Goal: Task Accomplishment & Management: Contribute content

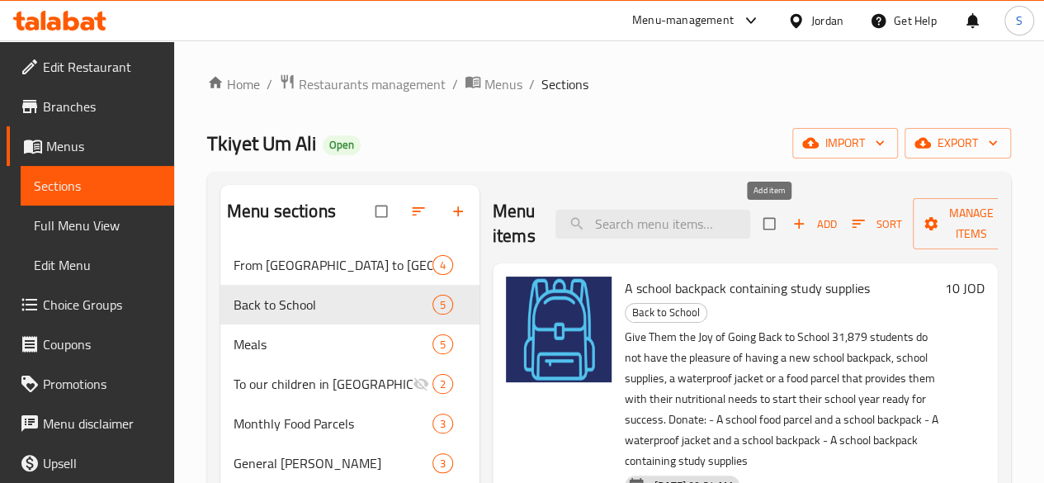
click at [792, 229] on span "Add" at bounding box center [814, 224] width 45 height 19
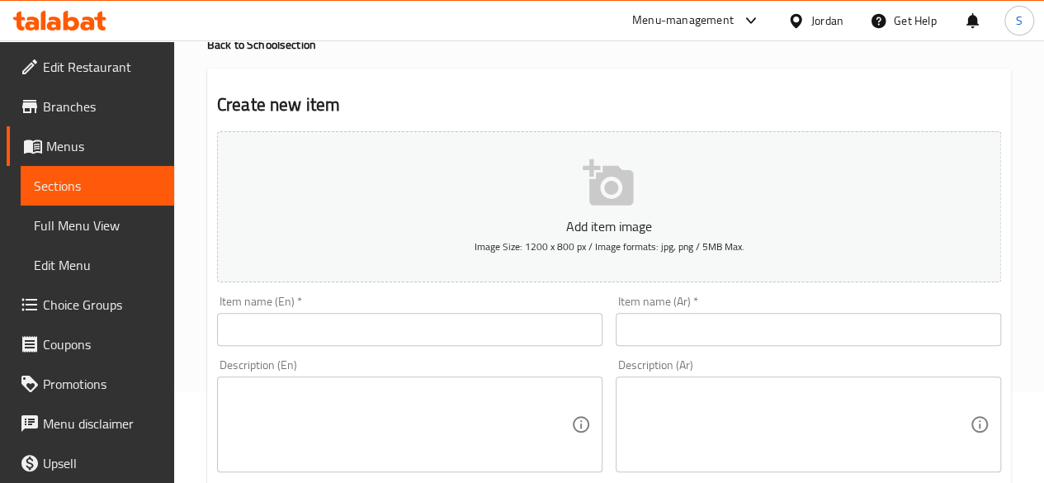
scroll to position [248, 0]
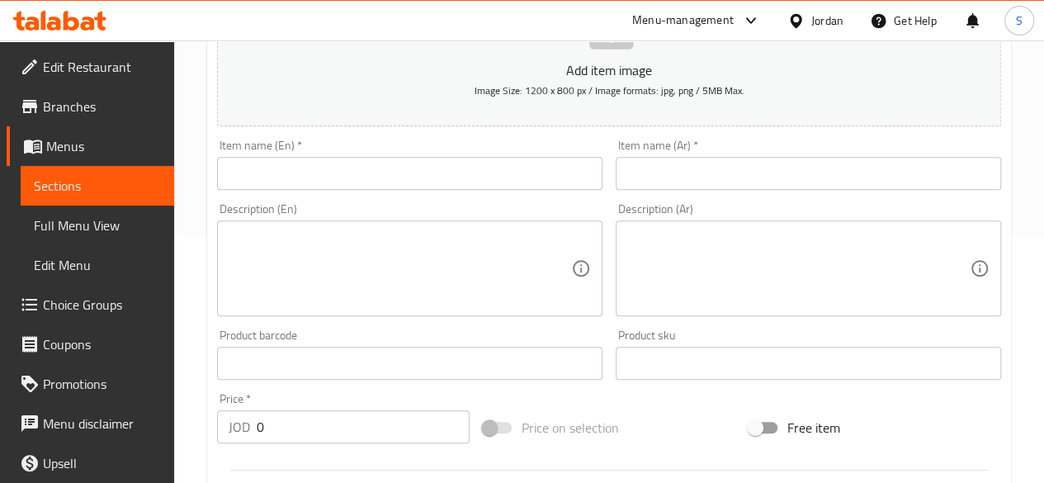
click at [346, 169] on input "text" at bounding box center [409, 173] width 385 height 33
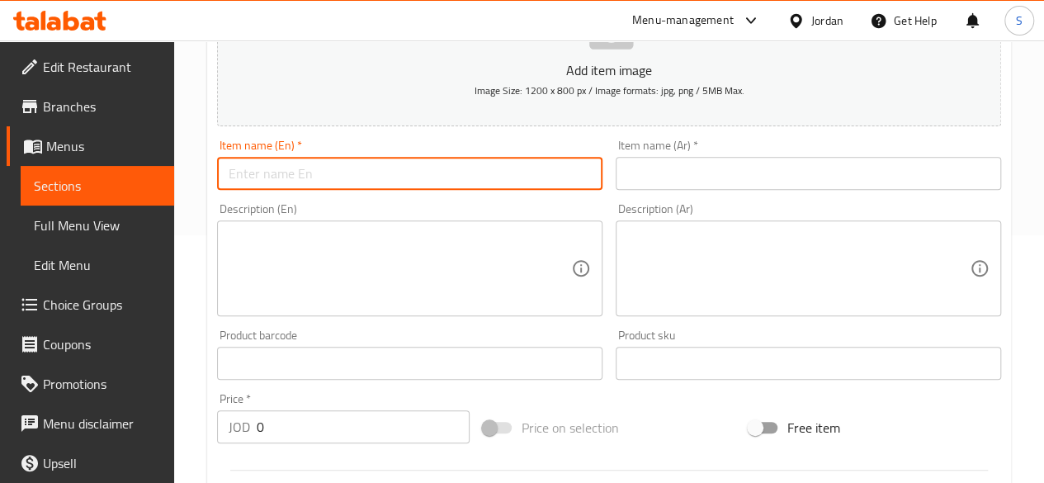
paste input "Date Bar"
type input "Date Bar"
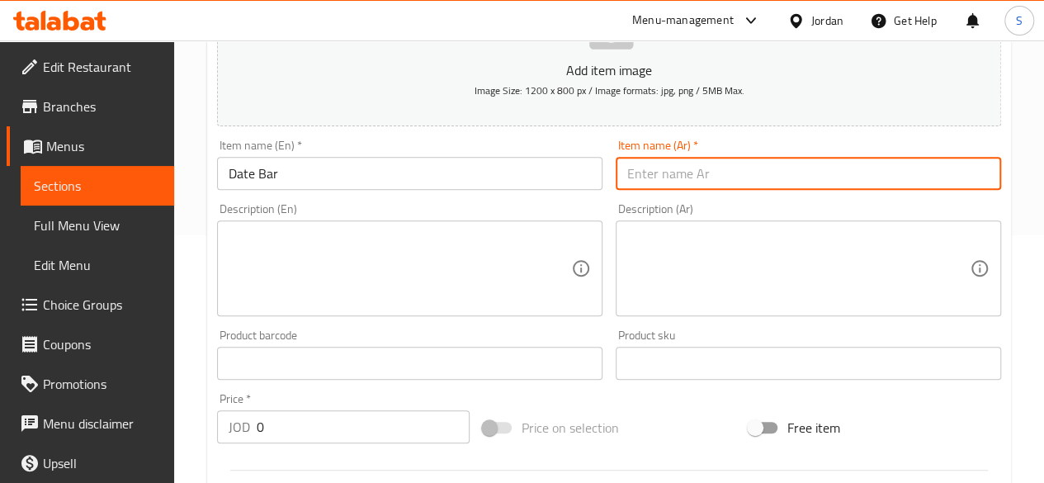
click at [661, 178] on input "text" at bounding box center [808, 173] width 385 height 33
paste input "ألواح تمر الدّار"
type input "ألواح تمر الدّار"
click at [539, 214] on div "Description (En) Description (En)" at bounding box center [409, 259] width 385 height 113
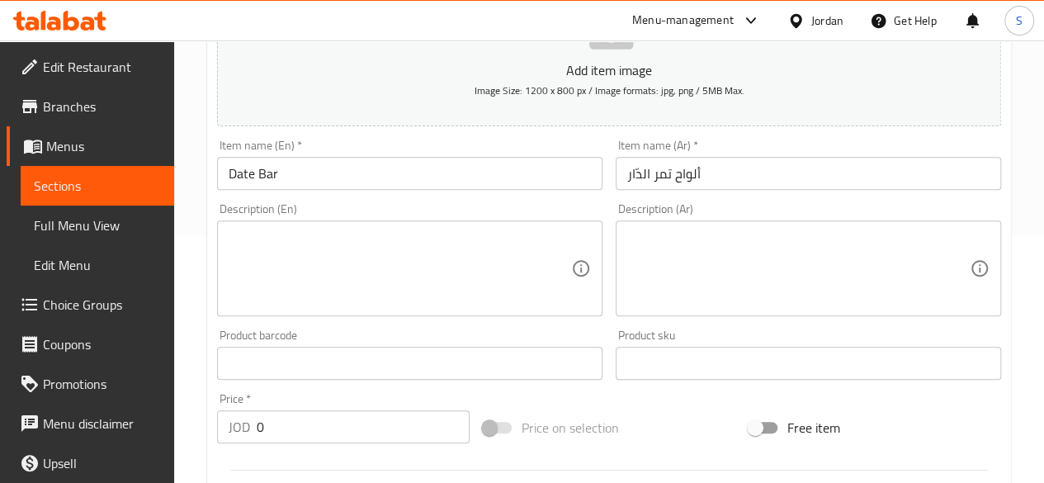
click at [473, 222] on div "Description (En)" at bounding box center [409, 268] width 385 height 96
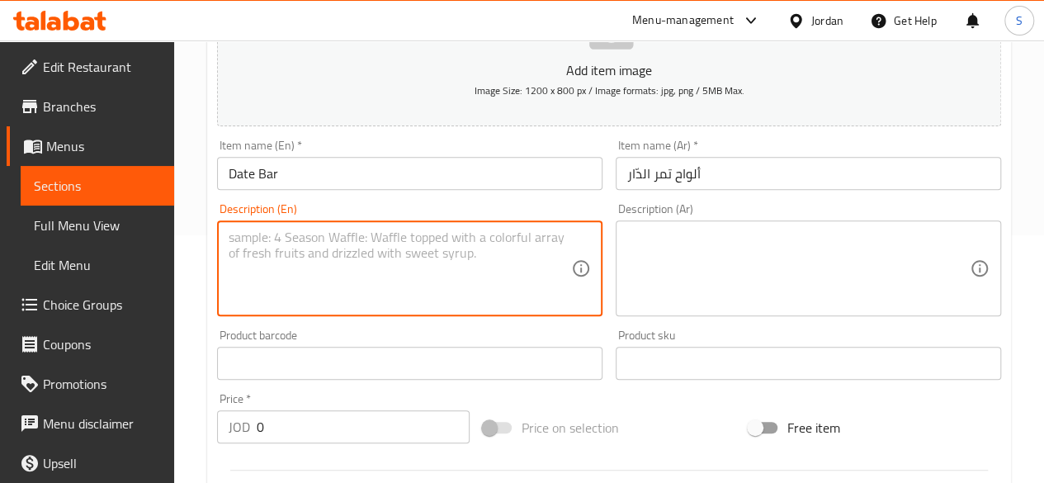
paste textarea "The ADDAR Date Bar is a locally produced, healthy, and delicious snack made wit…"
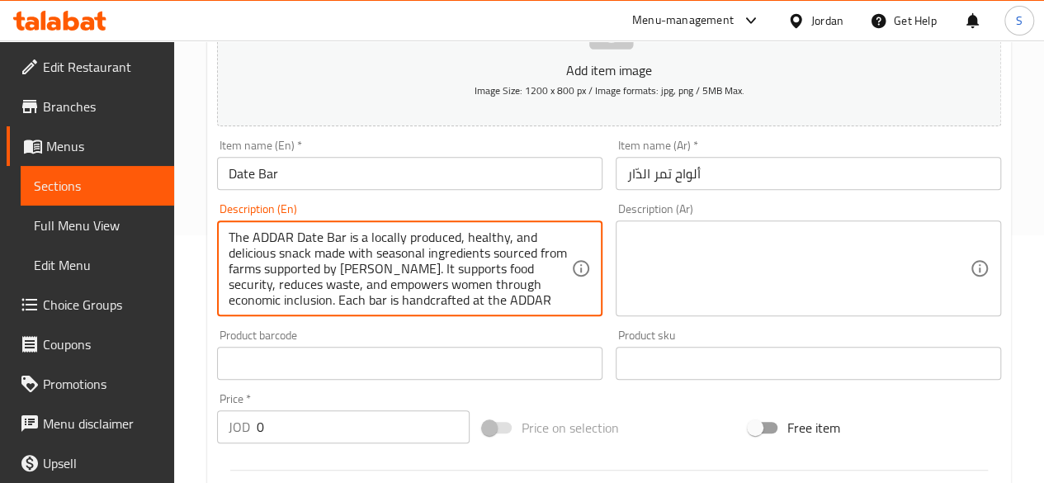
scroll to position [97, 0]
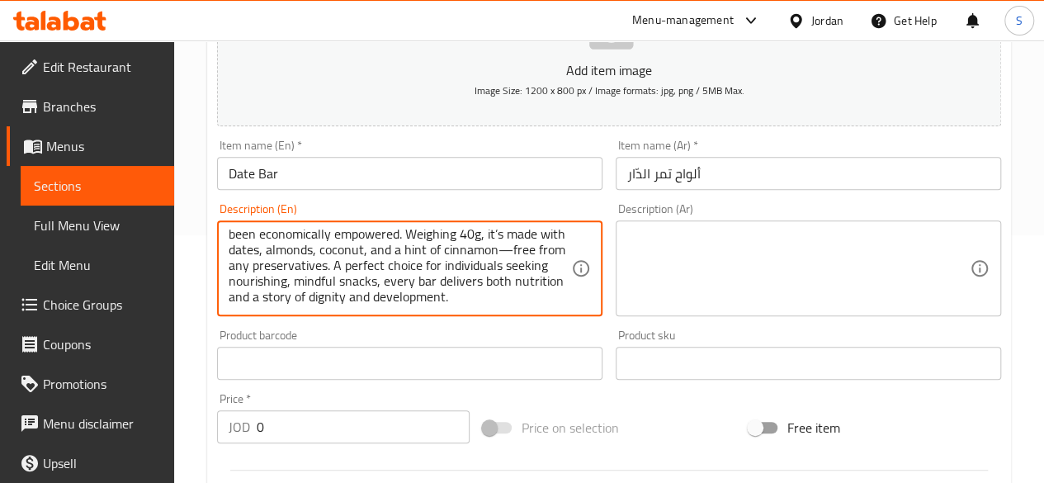
type textarea "The ADDAR Date Bar is a locally produced, healthy, and delicious snack made wit…"
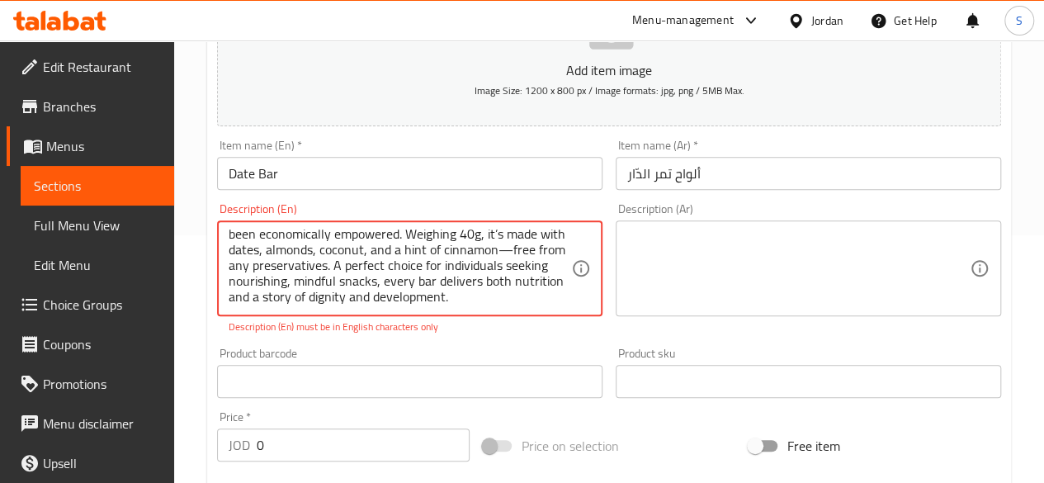
click at [791, 283] on textarea at bounding box center [798, 268] width 342 height 78
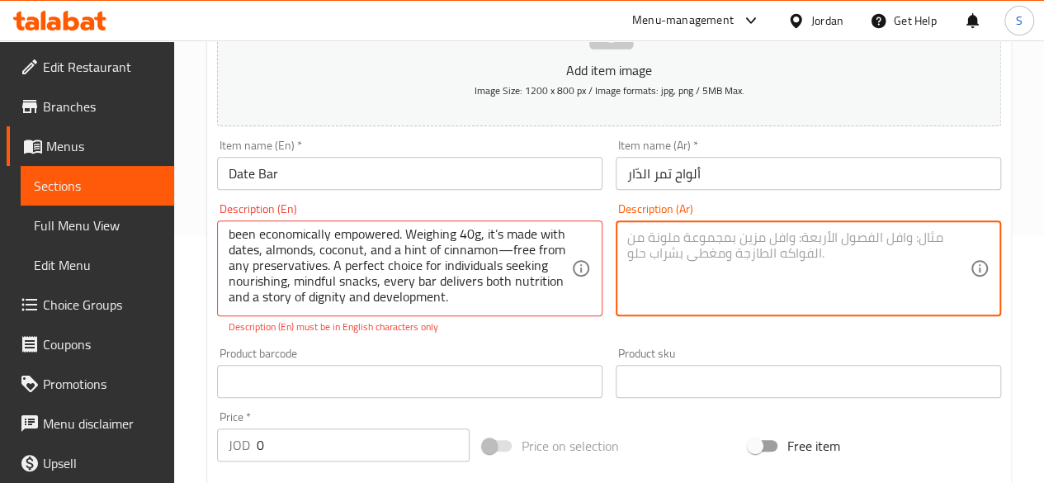
paste textarea "يُصنَع لوح التمر محليًا باستخدام مكونات موسمية من مزارع مدعومة من دار أبو عبد ا…"
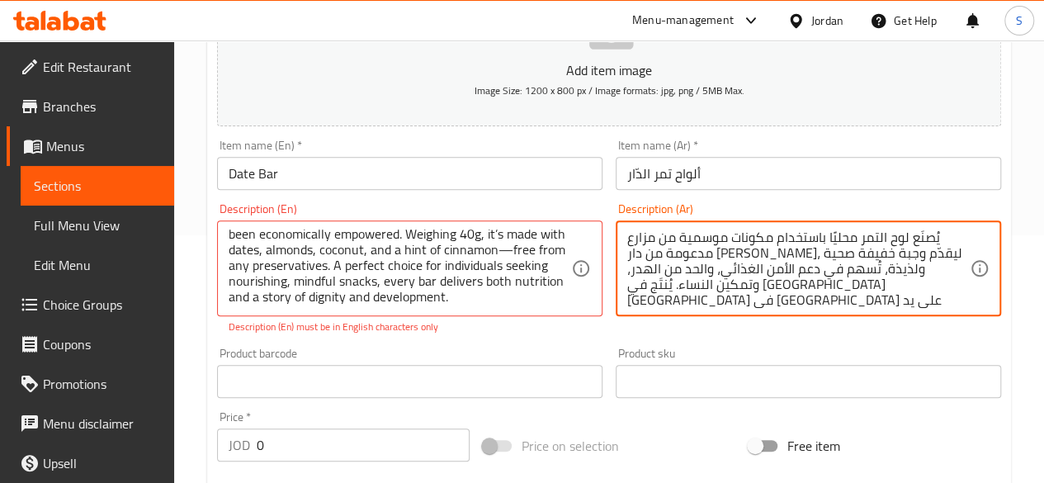
scroll to position [51, 0]
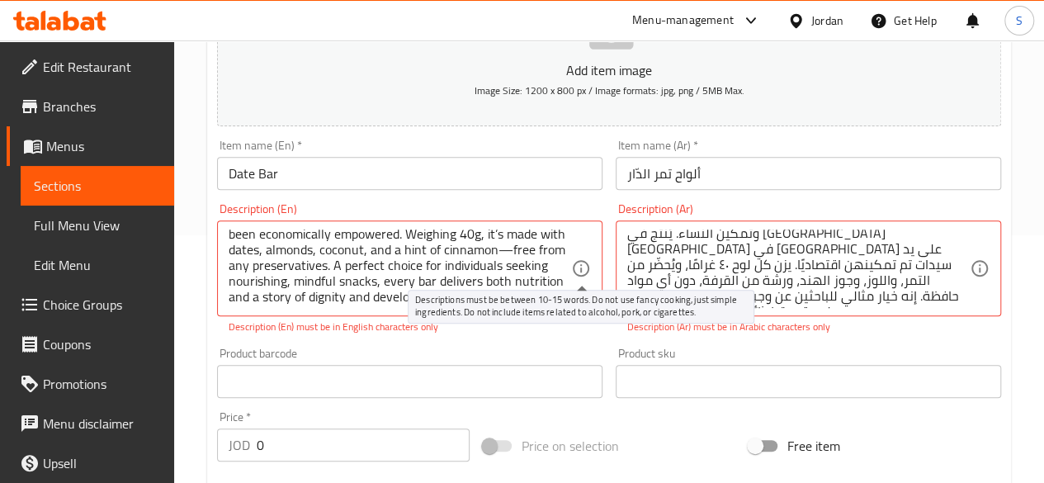
click at [577, 258] on icon at bounding box center [581, 268] width 20 height 20
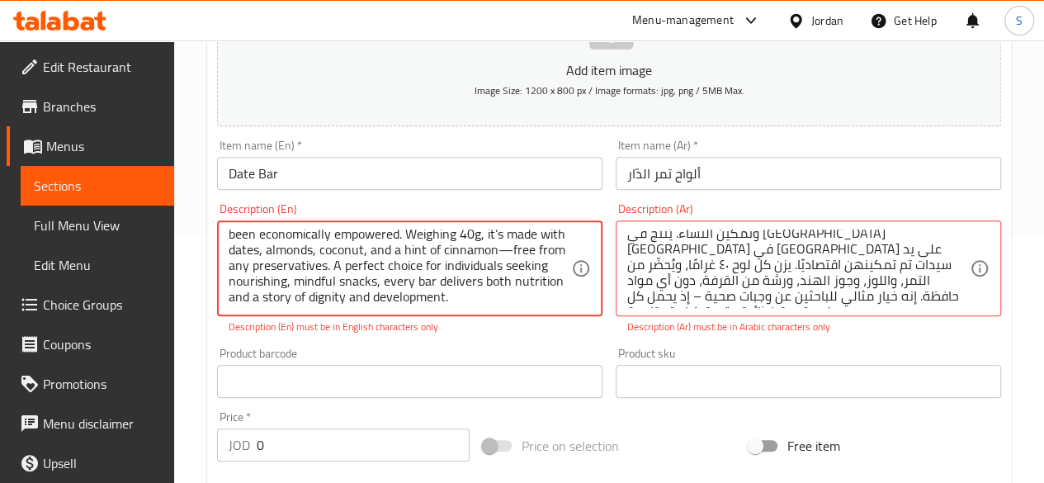
click at [626, 254] on div "يُصنَع لوح التمر محليًا باستخدام مكونات موسمية من مزارع مدعومة من دار أبو عبد ا…" at bounding box center [808, 268] width 385 height 96
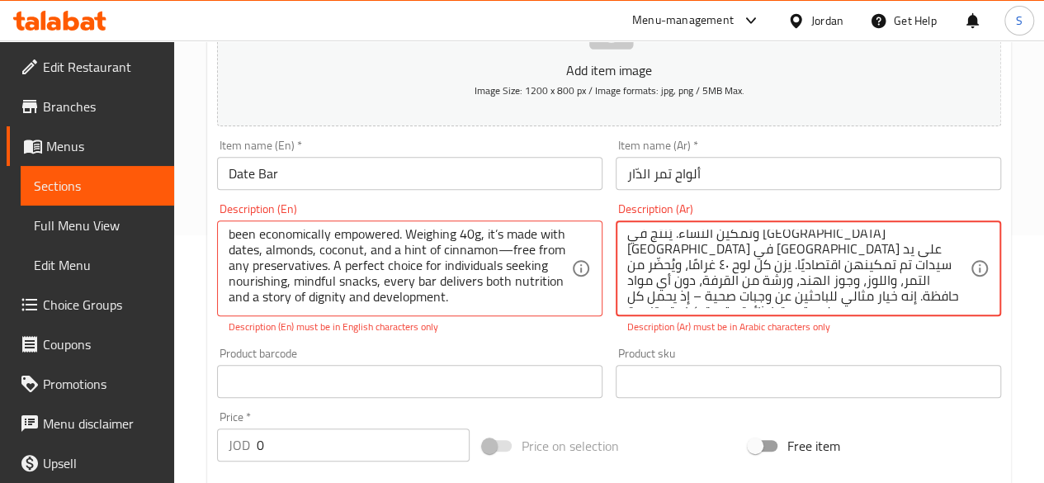
click at [748, 280] on textarea "يُصنَع لوح التمر محليًا باستخدام مكونات موسمية من مزارع مدعومة من دار أبو عبد ا…" at bounding box center [798, 268] width 342 height 78
drag, startPoint x: 797, startPoint y: 292, endPoint x: 775, endPoint y: 293, distance: 22.3
click at [775, 293] on textarea "يُصنَع لوح التمر محليًا باستخدام مكونات موسمية من مزارع مدعومة من دار أبو عبد ا…" at bounding box center [798, 268] width 342 height 78
click at [918, 265] on textarea "يُصنَع لوح التمر محليًا باستخدام مكونات موسمية من مزارع مدعومة من دار أبو عبد ا…" at bounding box center [798, 268] width 342 height 78
click at [852, 267] on textarea "يُصنَع لوح التمر محليًا باستخدام مكونات موسمية من مزارع مدعومة من دار أبو عبد ا…" at bounding box center [798, 268] width 342 height 78
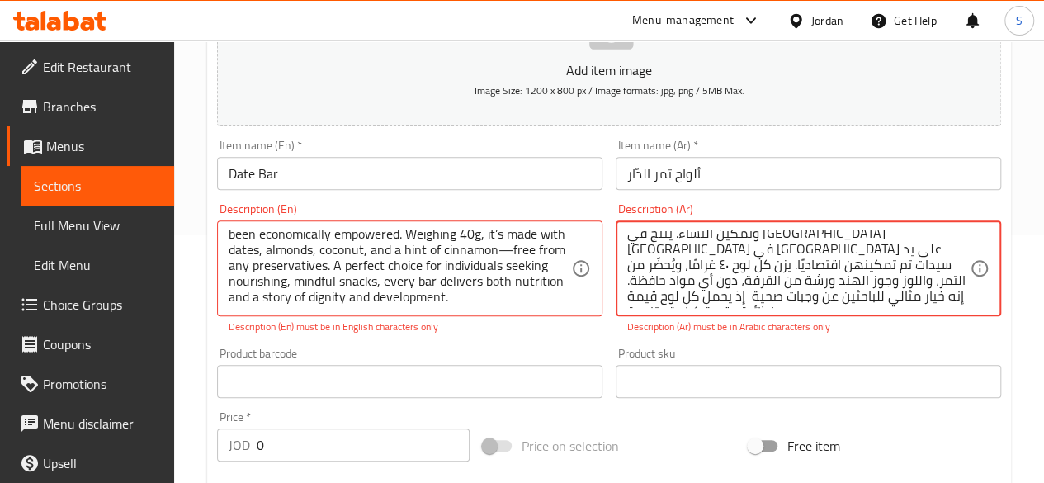
click at [758, 267] on textarea "يُصنَع لوح التمر محليًا باستخدام مكونات موسمية من مزارع مدعومة من دار أبو عبد ا…" at bounding box center [798, 268] width 342 height 78
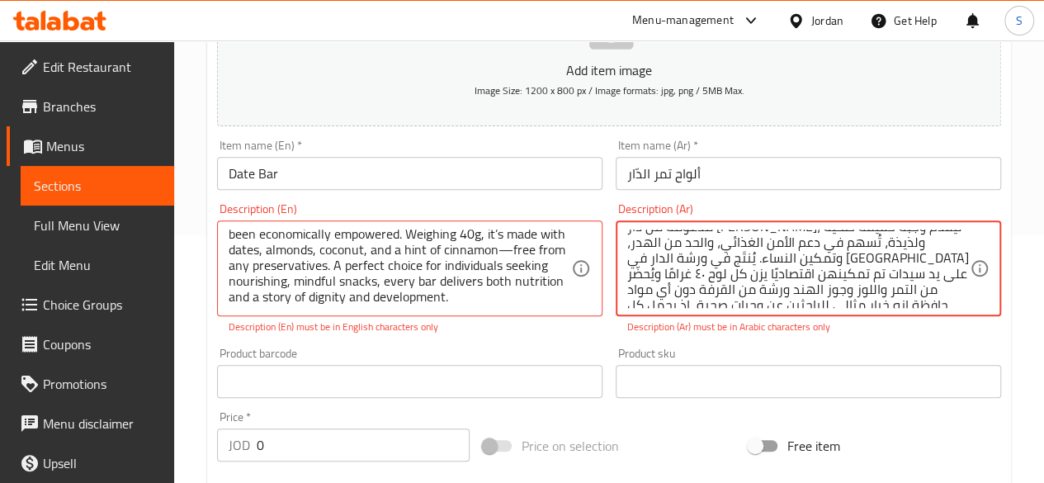
scroll to position [0, 0]
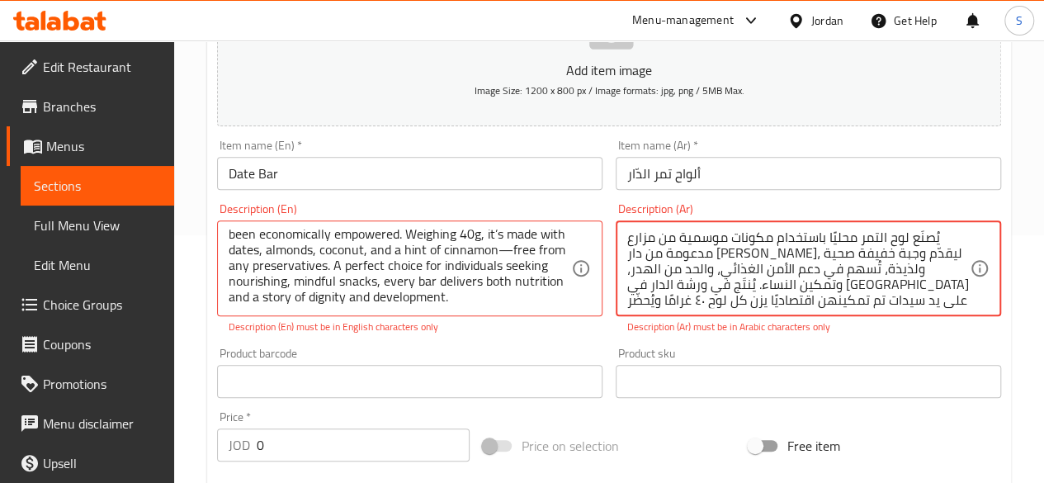
click at [809, 256] on textarea "يُصنَع لوح التمر محليًا باستخدام مكونات موسمية من مزارع مدعومة من دار أبو عبد ا…" at bounding box center [798, 268] width 342 height 78
click at [807, 258] on textarea "يُصنَع لوح التمر محليًا باستخدام مكونات موسمية من مزارع مدعومة من دار أبو عبد ا…" at bounding box center [798, 268] width 342 height 78
click at [631, 255] on textarea "يُصنَع لوح التمر محليًا باستخدام مكونات موسمية من مزارع مدعومة من دار أبو عبد ا…" at bounding box center [798, 268] width 342 height 78
click at [761, 268] on textarea "يُصنَع لوح التمر محليًا باستخدام مكونات موسمية من مزارع مدعومة من دار أبو عبد ا…" at bounding box center [798, 268] width 342 height 78
click at [673, 272] on textarea "يُصنَع لوح التمر محليًا باستخدام مكونات موسمية من مزارع مدعومة من دار أبو عبد ا…" at bounding box center [798, 268] width 342 height 78
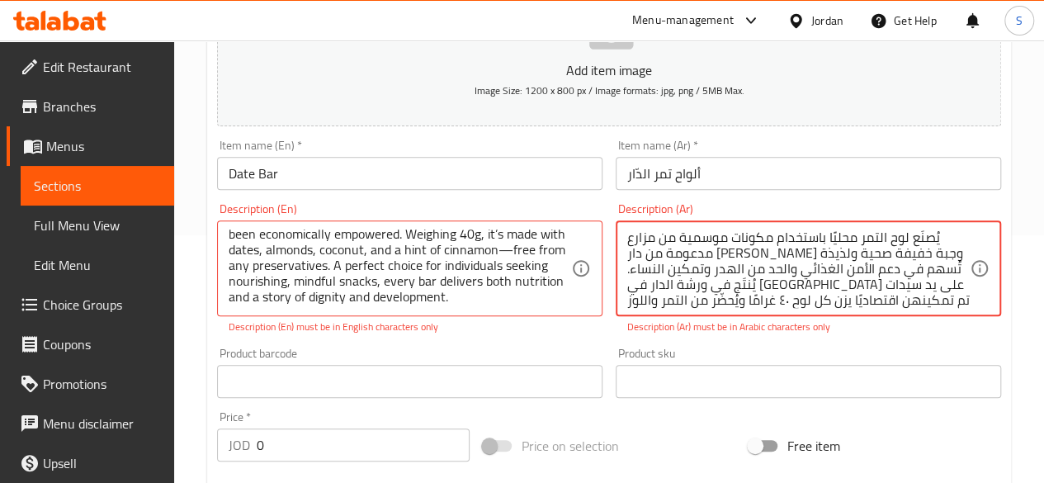
click at [627, 273] on textarea "يُصنَع لوح التمر محليًا باستخدام مكونات موسمية من مزارع مدعومة من دار أبو عبد ا…" at bounding box center [798, 268] width 342 height 78
click at [949, 265] on textarea "يُصنَع لوح التمر محليًا باستخدام مكونات موسمية من مزارع مدعومة من دار أبو عبد ا…" at bounding box center [798, 268] width 342 height 78
type textarea "يُصنَع لوح التمر محليًا باستخدام مكونات موسمية من مزارع مدعومة من دار أبو عبد ا…"
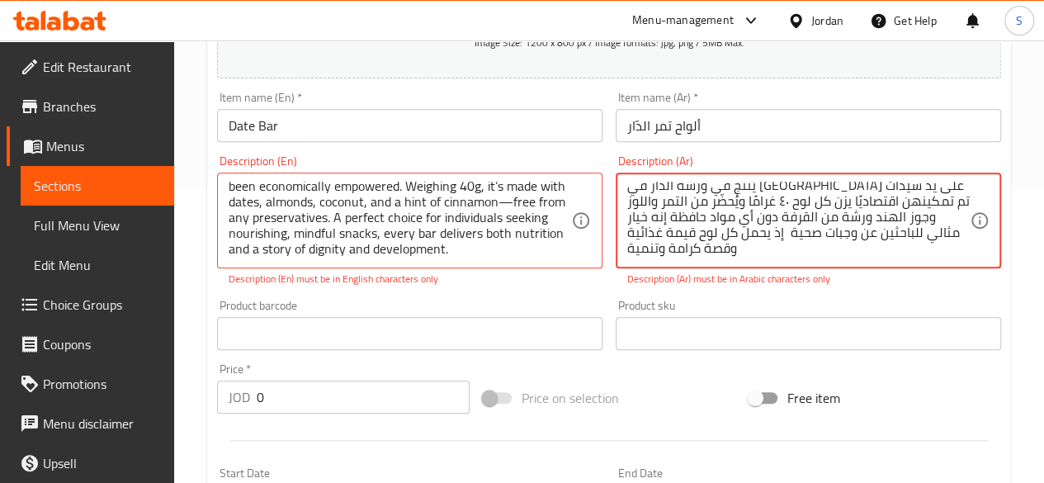
scroll to position [330, 0]
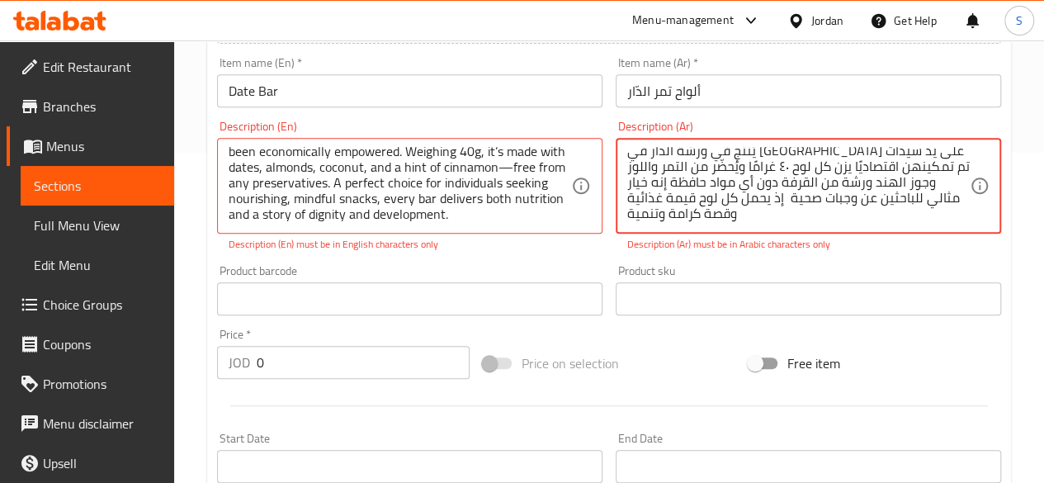
click at [796, 204] on textarea "يُصنَع لوح التمر محليًا باستخدام مكونات موسمية من مزارع مدعومة من دار أبو عبد ا…" at bounding box center [798, 186] width 342 height 78
click at [777, 215] on textarea "يُصنَع لوح التمر محليًا باستخدام مكونات موسمية من مزارع مدعومة من دار أبو عبد ا…" at bounding box center [798, 186] width 342 height 78
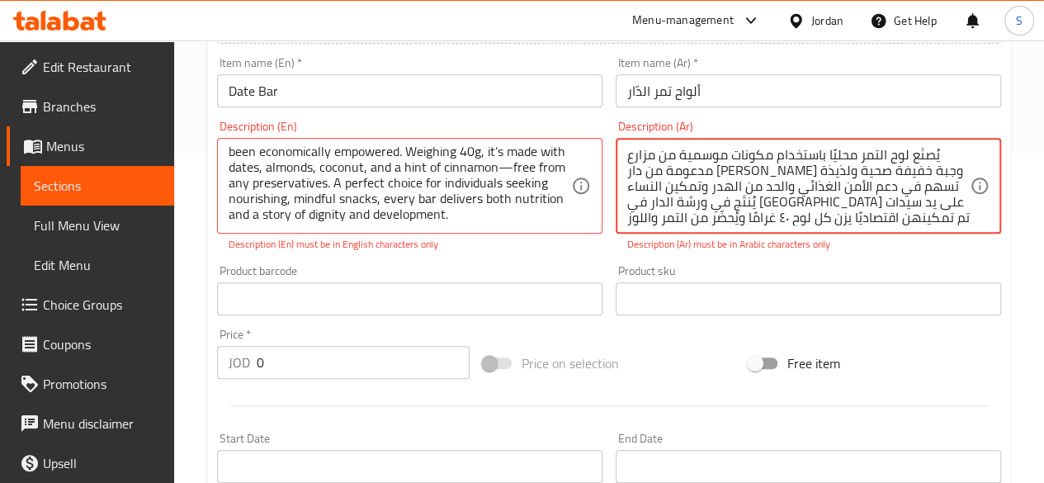
drag, startPoint x: 739, startPoint y: 219, endPoint x: 938, endPoint y: 139, distance: 214.1
click at [938, 139] on div "يُصنَع لوح التمر محليًا باستخدام مكونات موسمية من مزارع مدعومة من دار أبو عبد ا…" at bounding box center [808, 186] width 385 height 96
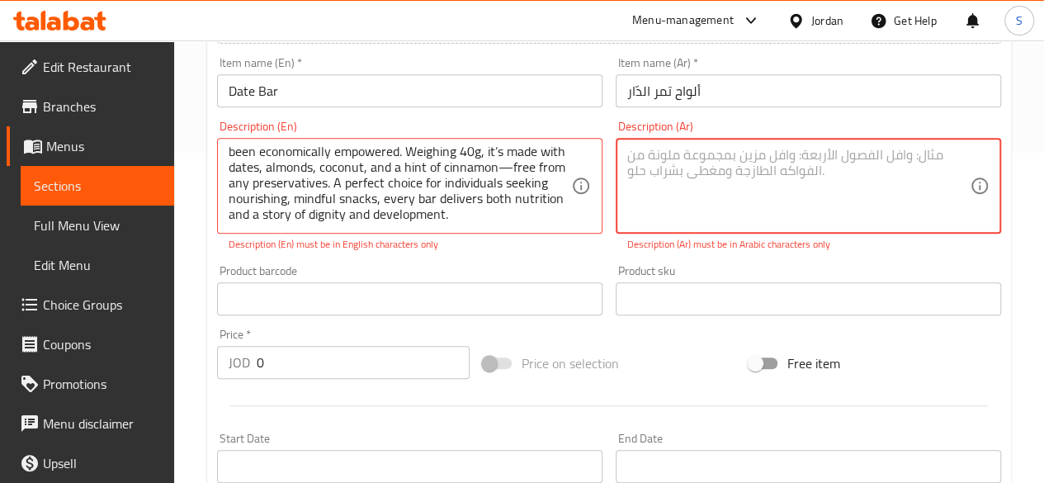
paste textarea "يُصنَع لوح التمر محليًا باستخدام مكونات موسمية من مزارع مدعومة من دار أبو عبد ا…"
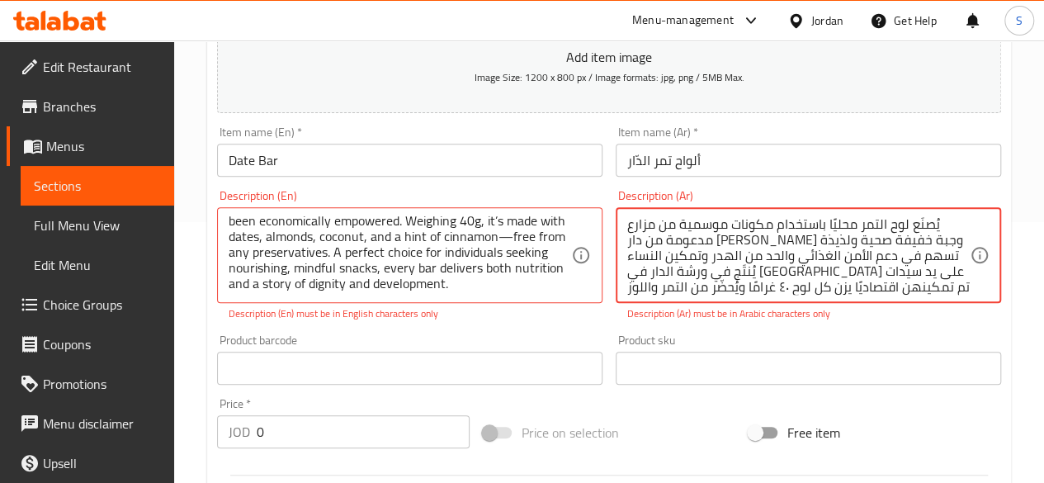
scroll to position [165, 0]
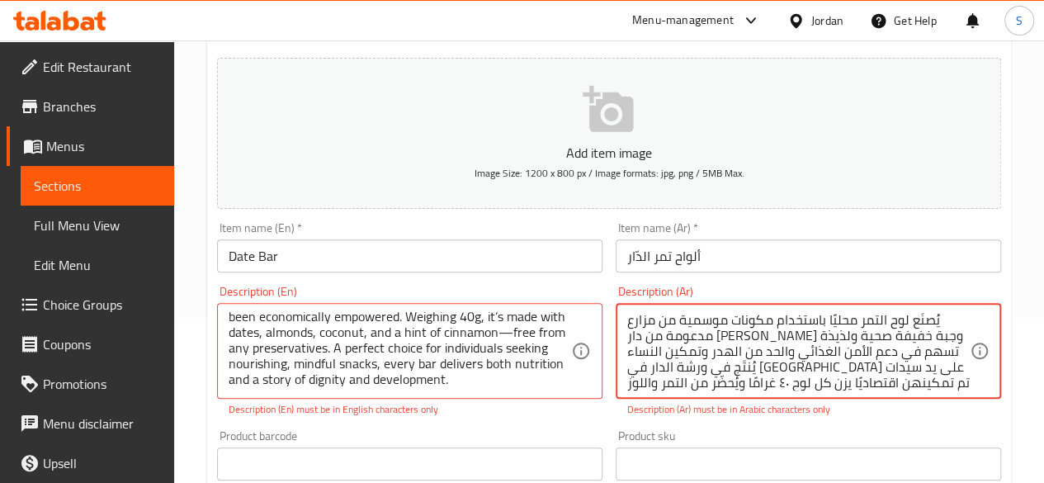
click at [937, 320] on textarea "يُصنَع لوح التمر محليًا باستخدام مكونات موسمية من مزارع مدعومة من دار أبو عبد ا…" at bounding box center [798, 351] width 342 height 78
click at [780, 333] on textarea "يصنع لوح التمر محليا باستخدام مكونات موسمية من مزارع مدعومة من دار أبو عبد الله…" at bounding box center [798, 351] width 342 height 78
click at [928, 369] on textarea "يصنع لوح التمر محليا باستخدام مكونات موسمية من مزارع مدعومة من دار أبو عبد الله…" at bounding box center [798, 351] width 342 height 78
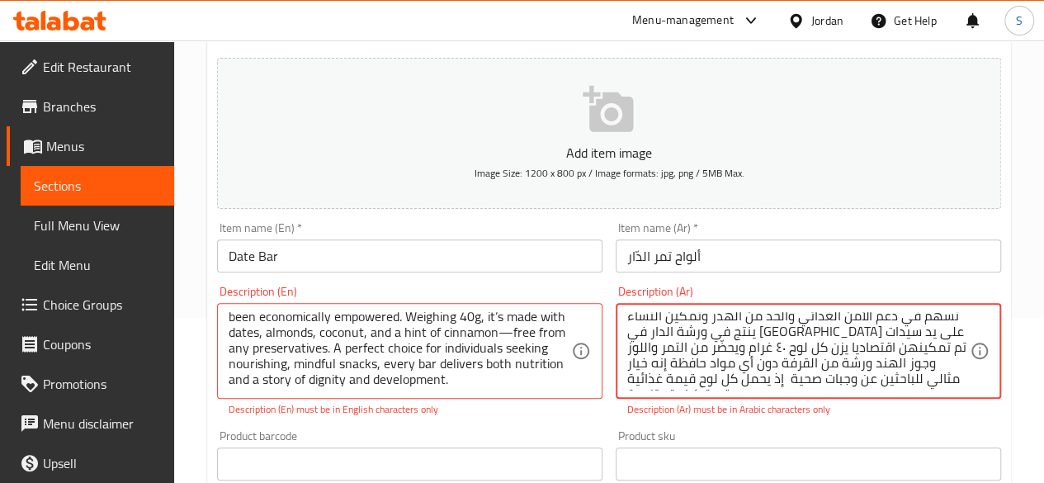
scroll to position [51, 0]
drag, startPoint x: 668, startPoint y: 373, endPoint x: 702, endPoint y: 319, distance: 63.9
click at [702, 319] on textarea "يصنع لوح التمر محليا باستخدام مكونات موسمية من مزارع مدعومة من دار أبو عبد الله…" at bounding box center [798, 351] width 342 height 78
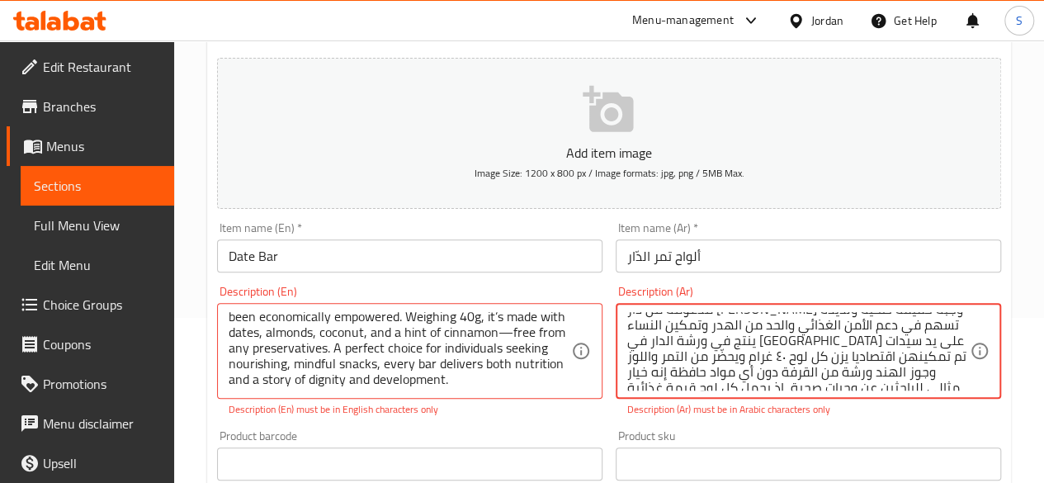
click at [734, 352] on textarea "يصنع لوح التمر محليا باستخدام مكونات موسمية من مزارع مدعومة من دار أبو عبد الله…" at bounding box center [798, 351] width 342 height 78
click at [898, 326] on textarea "يصنع لوح التمر محليا باستخدام مكونات موسمية من مزارع مدعومة من دار أبو عبد الله…" at bounding box center [798, 351] width 342 height 78
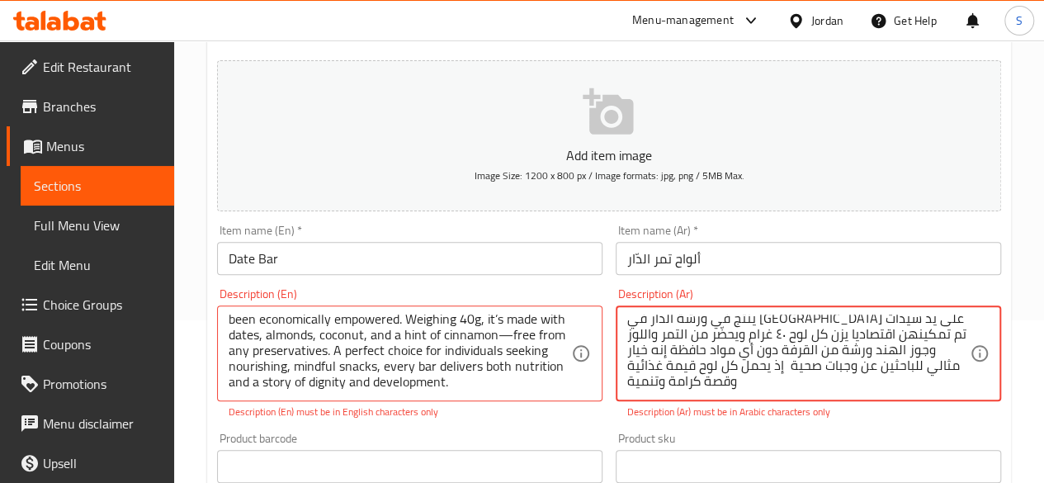
scroll to position [211, 0]
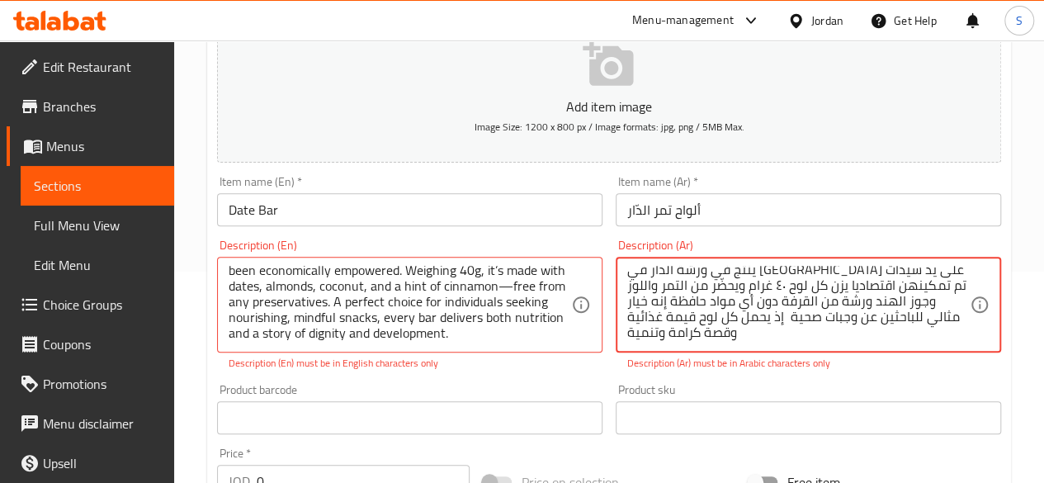
drag, startPoint x: 947, startPoint y: 402, endPoint x: 690, endPoint y: 438, distance: 260.0
click at [690, 475] on div "Add item image Image Size: 1200 x 800 px / Image formats: jpg, png / 5MB Max. I…" at bounding box center [608, 370] width 797 height 730
click at [695, 344] on div "يصنع لوح التمر محليا باستخدام مكونات موسمية من مزارع مدعومة من دار أبو عبد الله…" at bounding box center [808, 305] width 385 height 96
click at [668, 328] on textarea "يصنع لوح التمر محليا باستخدام مكونات موسمية من مزارع مدعومة من دار أبو عبد الله…" at bounding box center [798, 305] width 342 height 78
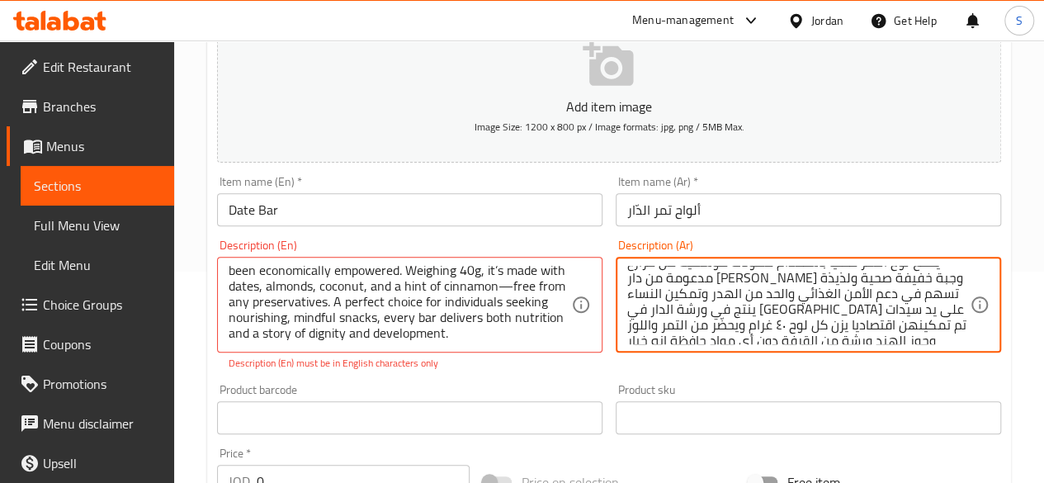
scroll to position [0, 0]
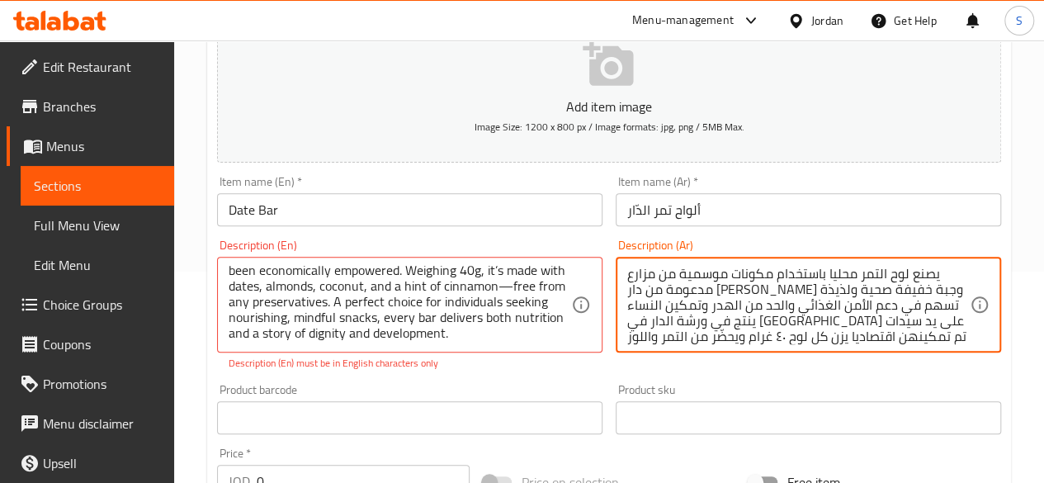
drag, startPoint x: 693, startPoint y: 335, endPoint x: 938, endPoint y: 276, distance: 251.4
click at [938, 276] on textarea "يصنع لوح التمر محليا باستخدام مكونات موسمية من مزارع مدعومة من دار أبو عبد الله…" at bounding box center [798, 305] width 342 height 78
paste textarea "إذ يحمل كل لوح قيمة غذائية وقصة كرامة وتنمية"
type textarea "يصنع لوح التمر محليا باستخدام مكونات موسمية من مزارع مدعومة من دار أبو عبد الله…"
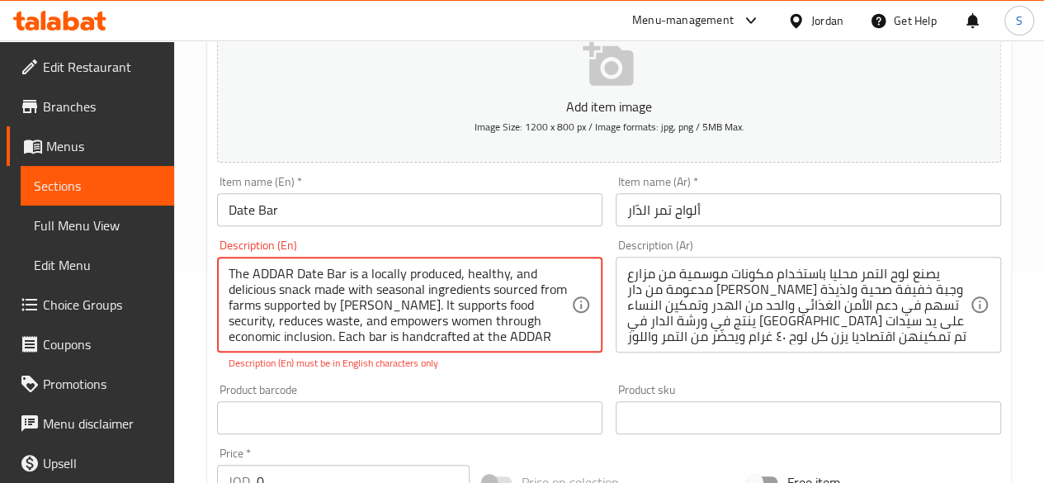
drag, startPoint x: 518, startPoint y: 338, endPoint x: 215, endPoint y: 250, distance: 315.3
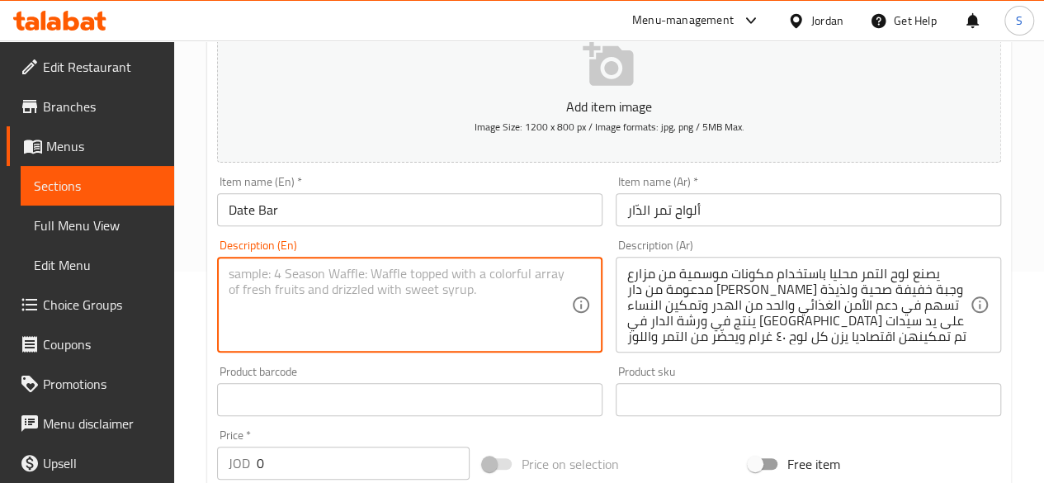
paste textarea "The ADDAR Date Bar is a locally produced, healthy, and delicious snack made wit…"
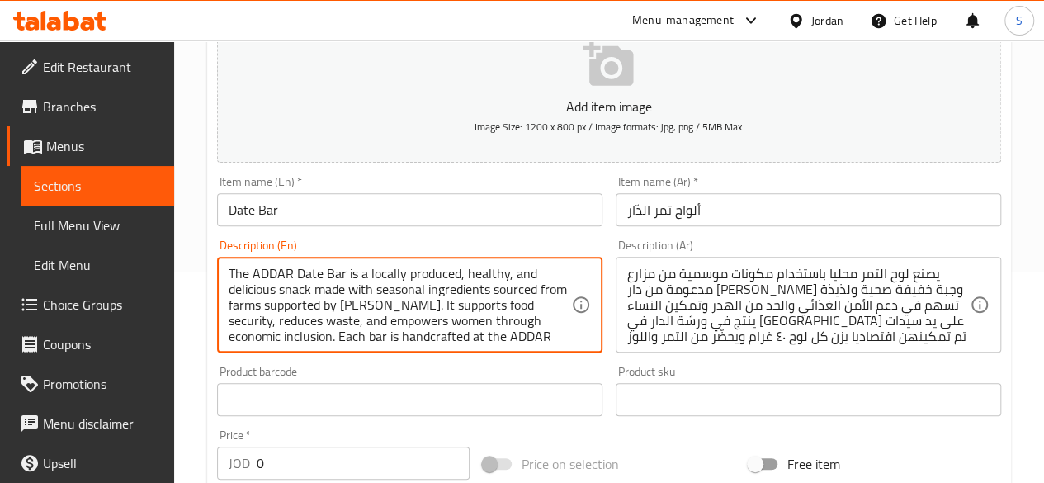
scroll to position [97, 0]
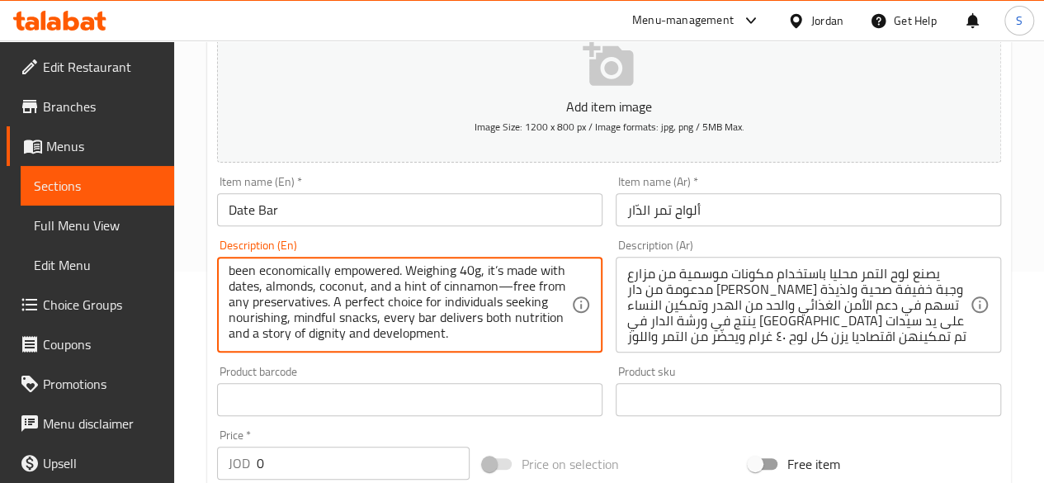
type textarea "The ADDAR Date Bar is a locally produced, healthy, and delicious snack made wit…"
click at [450, 392] on div "Product barcode Product barcode" at bounding box center [409, 391] width 385 height 50
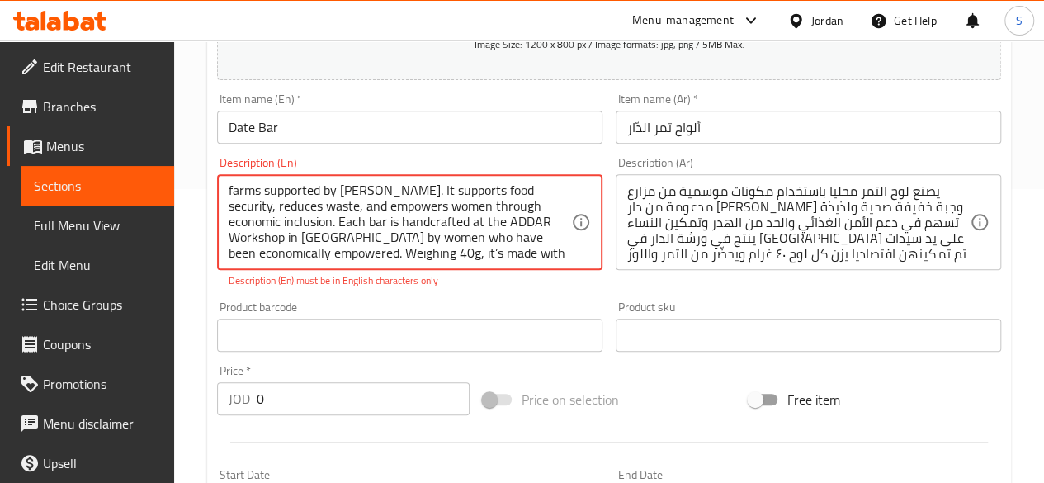
scroll to position [0, 0]
drag, startPoint x: 499, startPoint y: 255, endPoint x: 216, endPoint y: 166, distance: 296.8
click at [216, 166] on div "Description (En) The ADDAR Date Bar is a locally produced, healthy, and delicio…" at bounding box center [409, 222] width 399 height 144
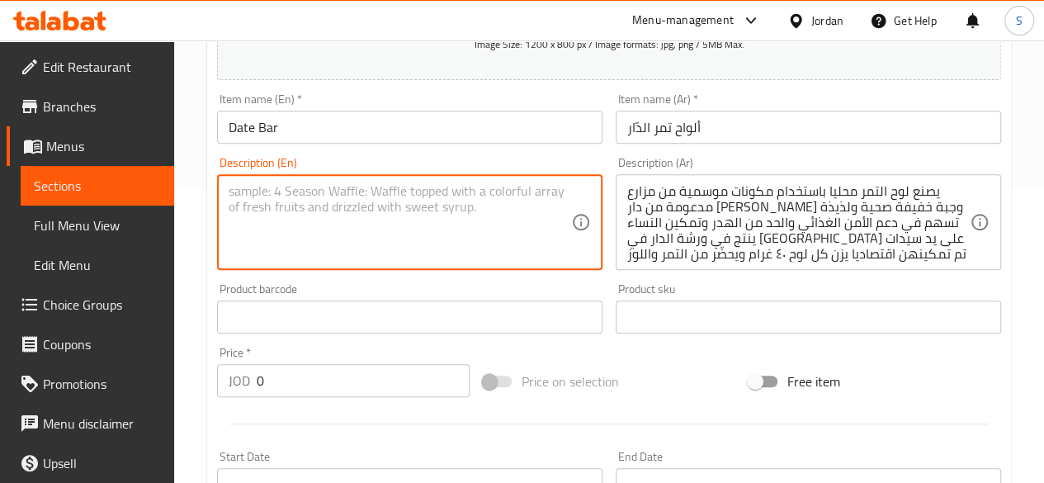
paste textarea "The ADDAR Date Bar is a locally produced, healthy, and delicious snack made wit…"
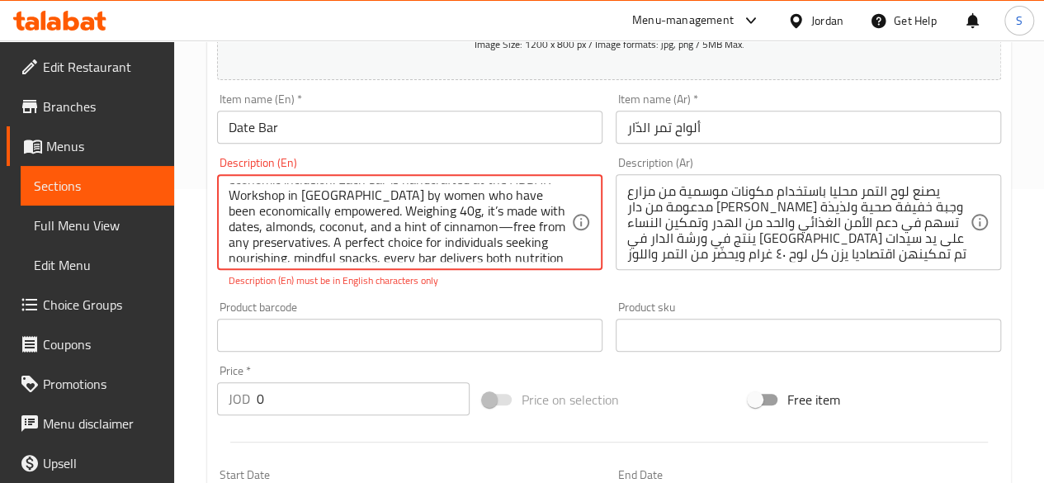
scroll to position [97, 0]
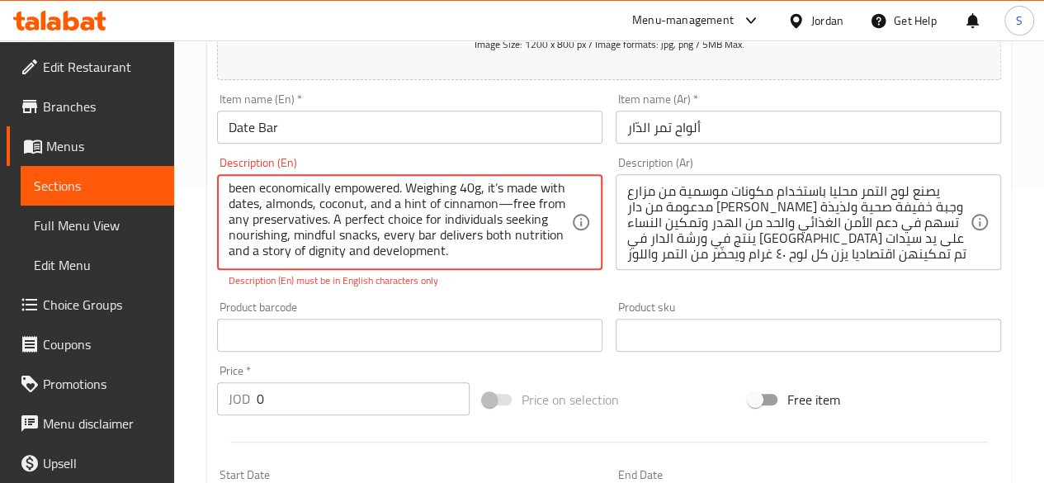
click at [508, 206] on textarea "The ADDAR Date Bar is a locally produced, healthy, and delicious snack made wit…" at bounding box center [400, 222] width 342 height 78
type textarea "The ADDAR Date Bar is a locally produced, healthy, and delicious snack made wit…"
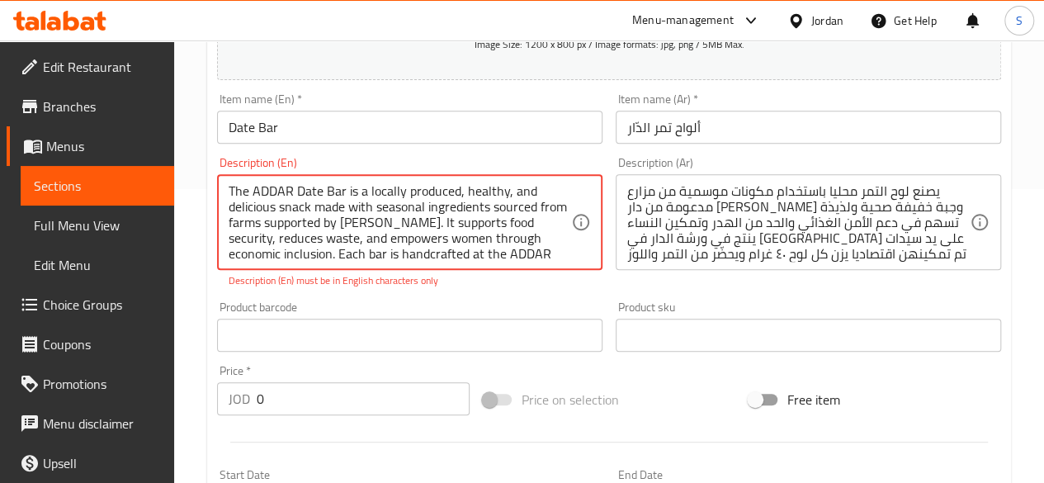
drag, startPoint x: 512, startPoint y: 245, endPoint x: 225, endPoint y: 149, distance: 303.0
click at [225, 150] on div "Description (En) The ADDAR Date Bar is a locally produced, healthy, and delicio…" at bounding box center [409, 222] width 399 height 144
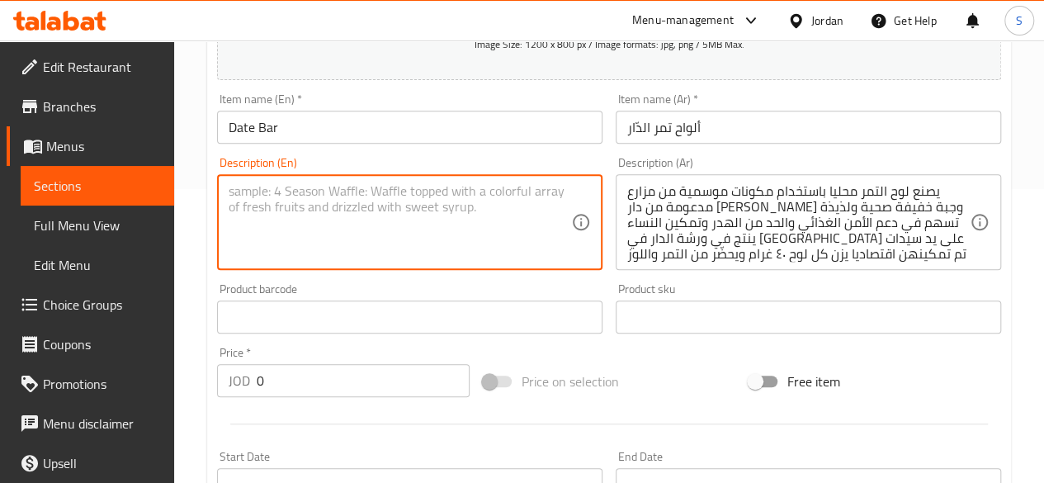
paste textarea "The ADDAR Date Bar is a locally produced, healthy, and delicious snack made wit…"
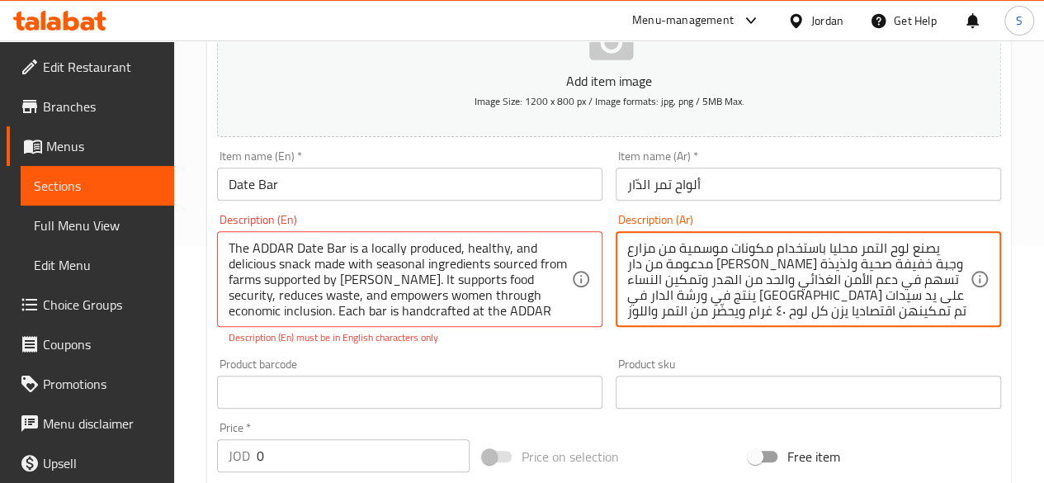
scroll to position [211, 0]
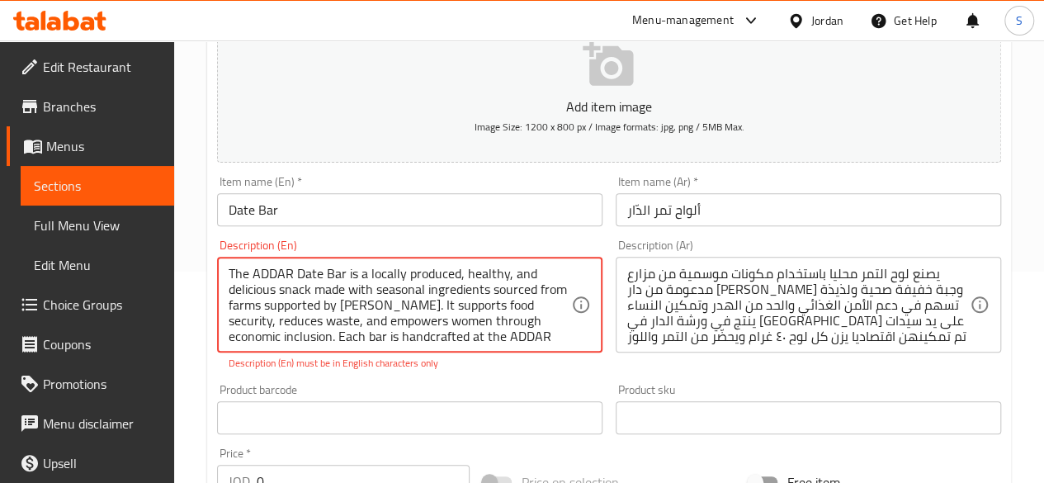
click at [302, 323] on textarea "The ADDAR Date Bar is a locally produced, healthy, and delicious snack made wit…" at bounding box center [400, 305] width 342 height 78
click at [390, 316] on textarea "The ADDAR Date Bar is a locally produced, healthy, and delicious snack made wit…" at bounding box center [400, 305] width 342 height 78
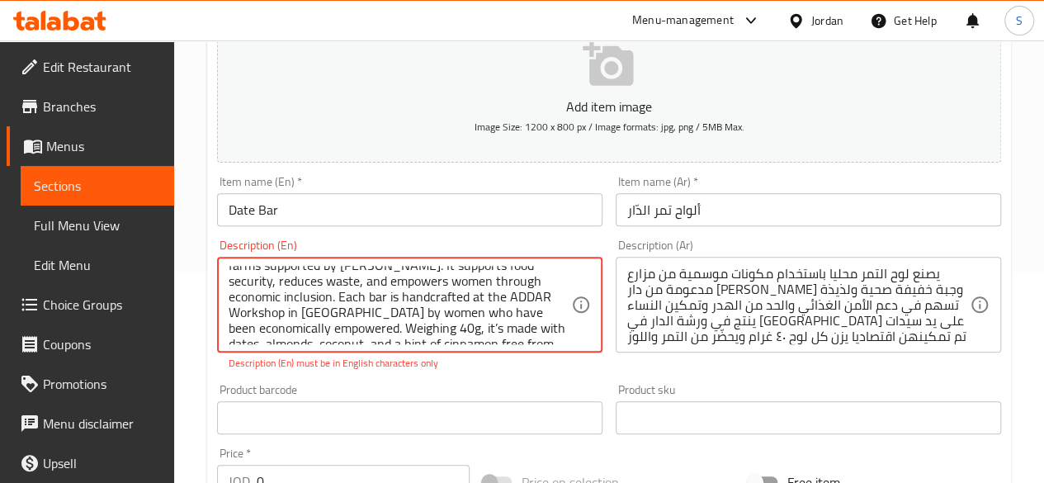
scroll to position [41, 0]
click at [383, 295] on textarea "The ADDAR Date Bar is a locally produced, healthy, and delicious snack made wit…" at bounding box center [400, 305] width 342 height 78
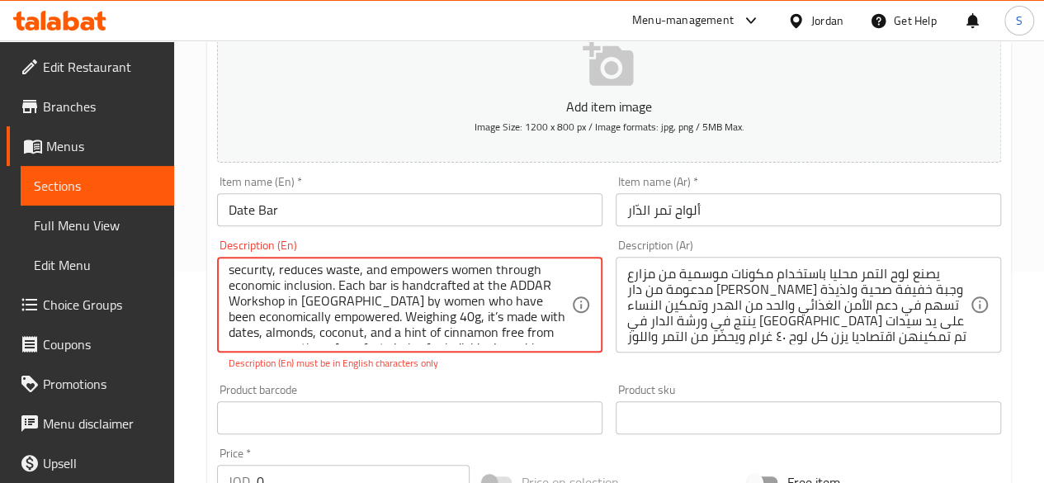
scroll to position [68, 0]
drag, startPoint x: 430, startPoint y: 300, endPoint x: 442, endPoint y: 300, distance: 11.6
click at [442, 300] on textarea "The ADDAR Date Bar is a locally produced, healthy, and delicious snack made wit…" at bounding box center [400, 305] width 342 height 78
type textarea "The ADDAR Date Bar is a locally produced, healthy, and delicious snack made wit…"
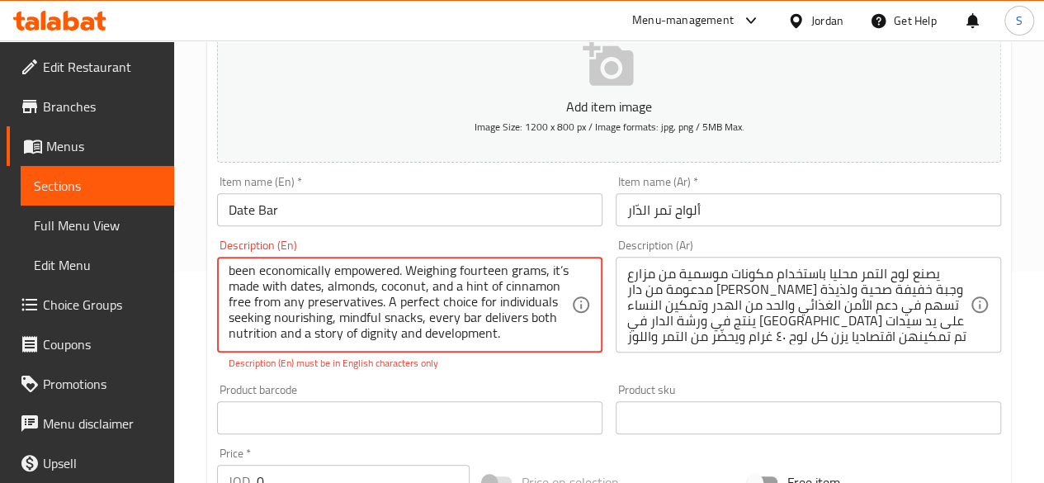
click at [522, 327] on textarea "The ADDAR Date Bar is a locally produced, healthy, and delicious snack made wit…" at bounding box center [400, 305] width 342 height 78
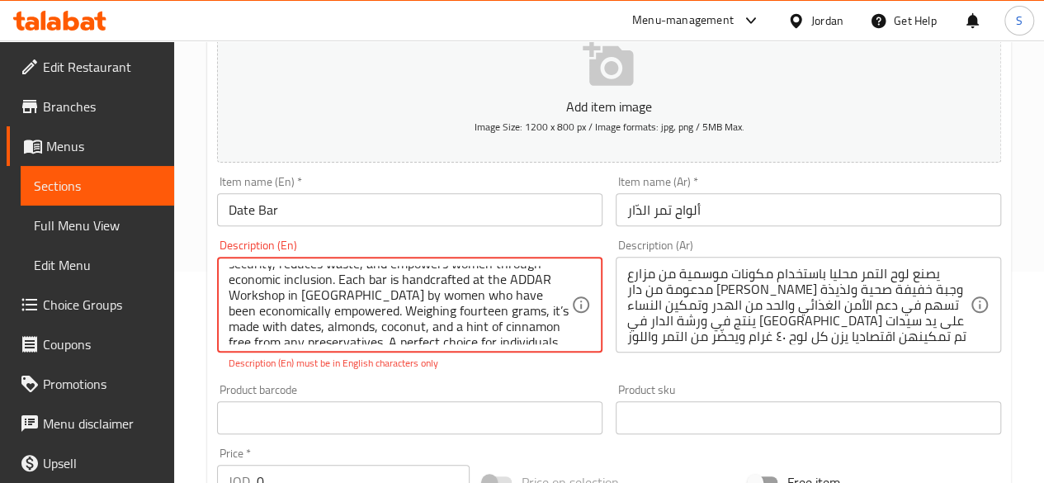
scroll to position [0, 0]
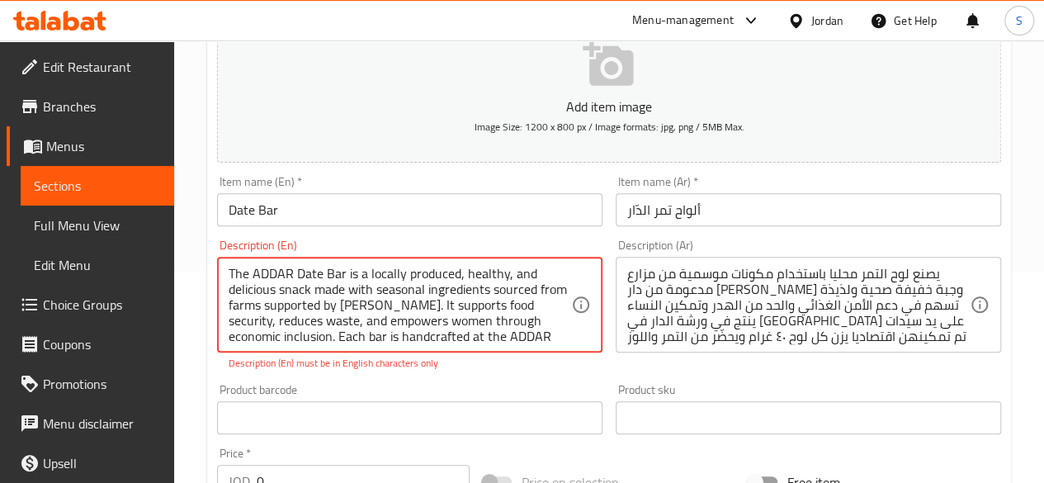
drag, startPoint x: 503, startPoint y: 333, endPoint x: 201, endPoint y: 265, distance: 308.7
click at [201, 265] on div "Home / Restaurants management / Menus / Sections / item / create Back to School…" at bounding box center [609, 401] width 870 height 1144
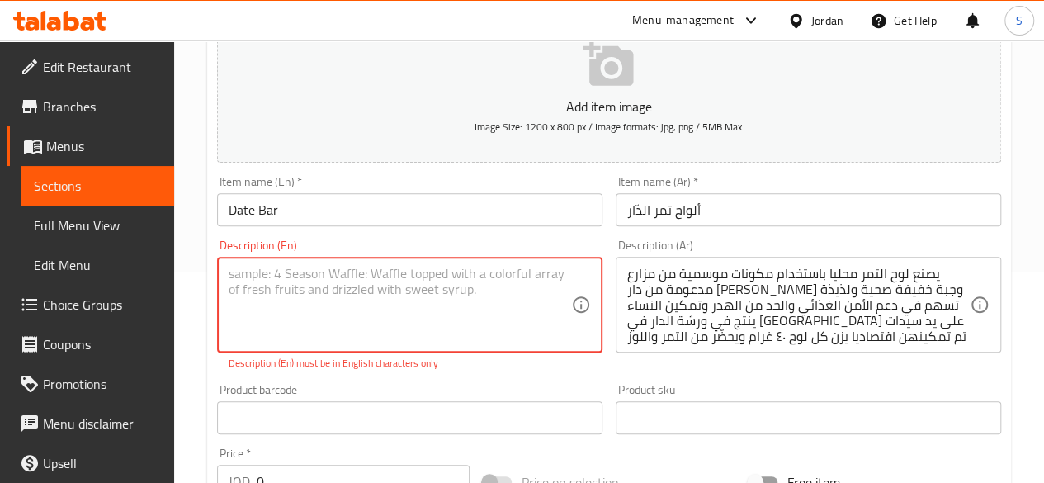
paste textarea "The ADDAR Date Bar is a locally produced, healthy, and delicious snack made wit…"
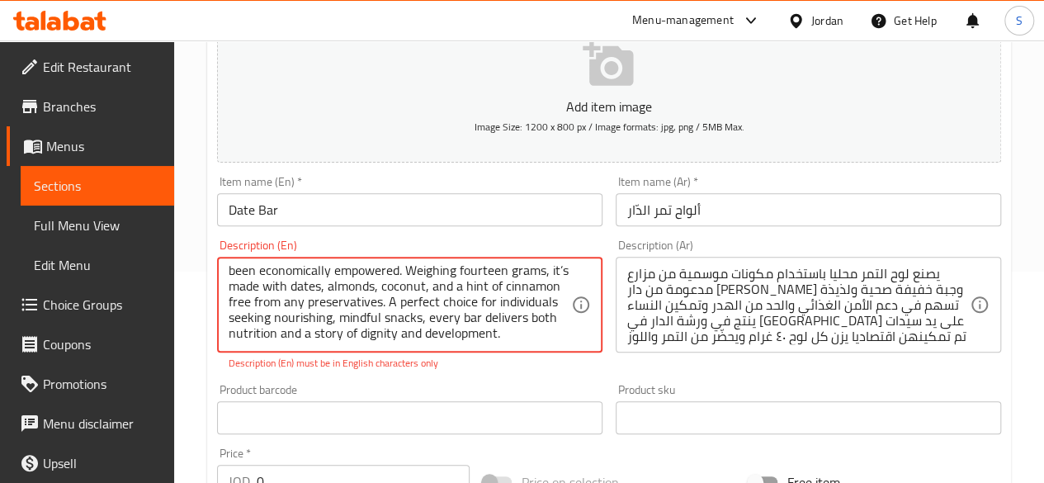
scroll to position [109, 0]
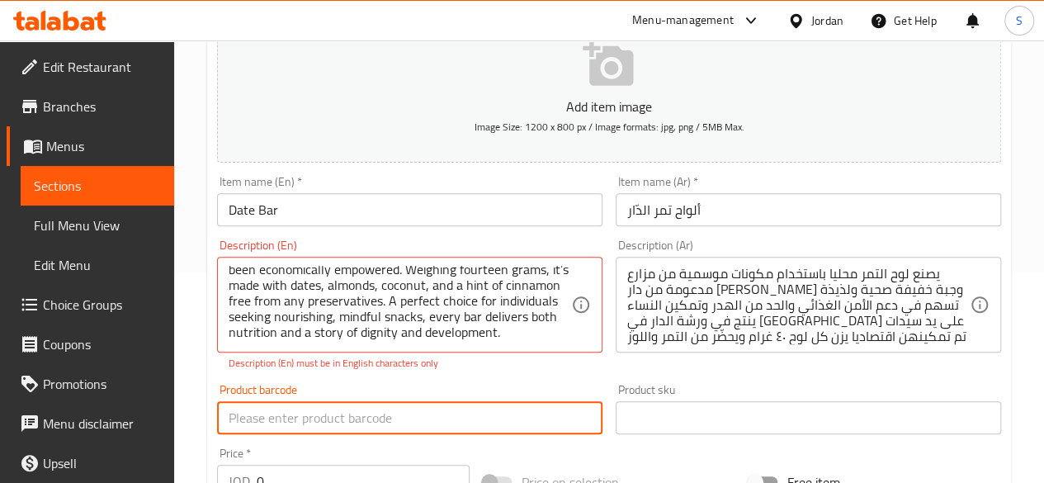
click at [394, 401] on input "text" at bounding box center [409, 417] width 385 height 33
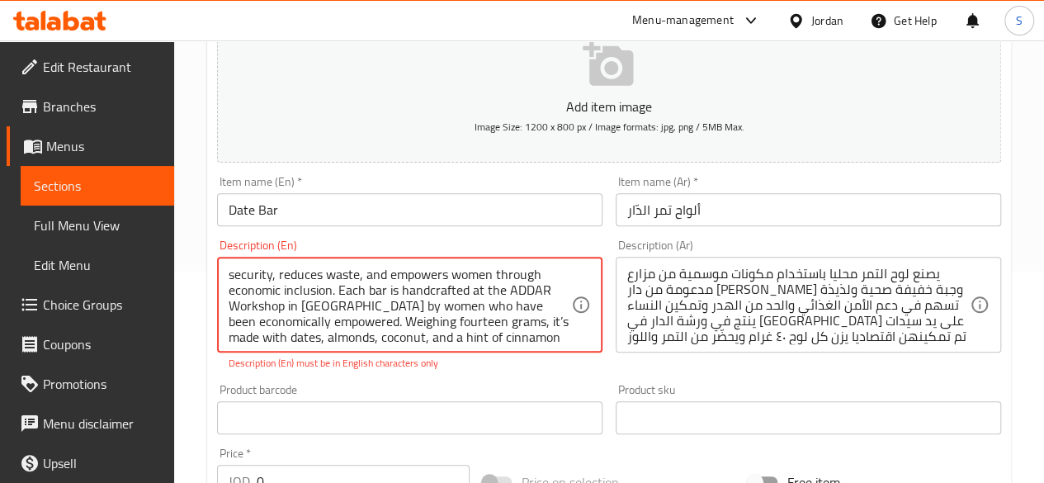
scroll to position [0, 0]
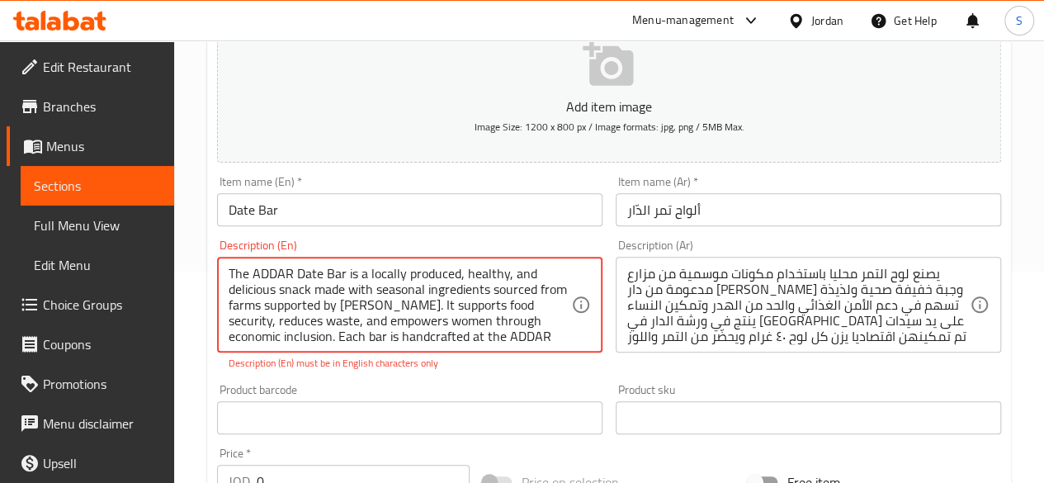
drag, startPoint x: 517, startPoint y: 327, endPoint x: 182, endPoint y: 244, distance: 345.9
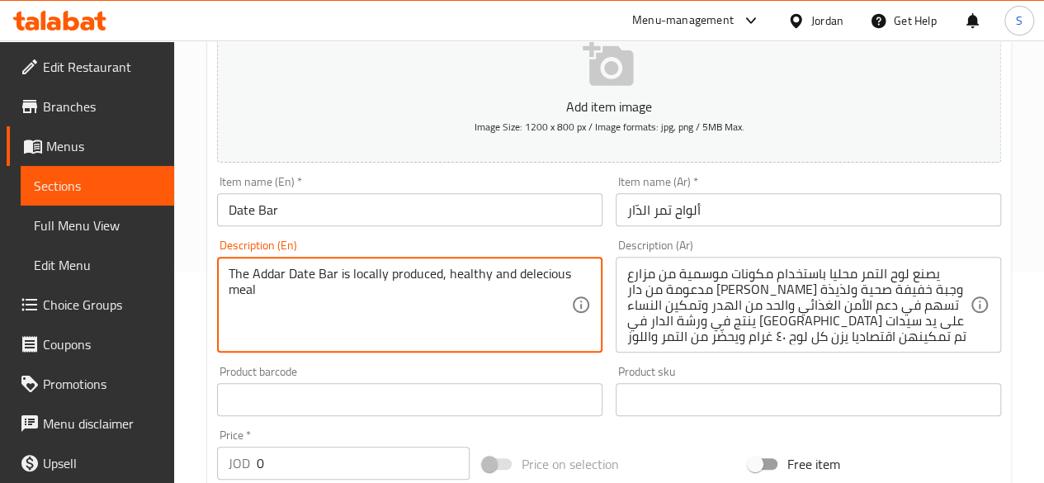
click at [555, 278] on textarea "The Addar Date Bar is locally produced, healthy and delecious meal" at bounding box center [400, 305] width 342 height 78
click at [454, 304] on textarea "The Addar Date Bar is locally produced, healthy and delicious meal" at bounding box center [400, 305] width 342 height 78
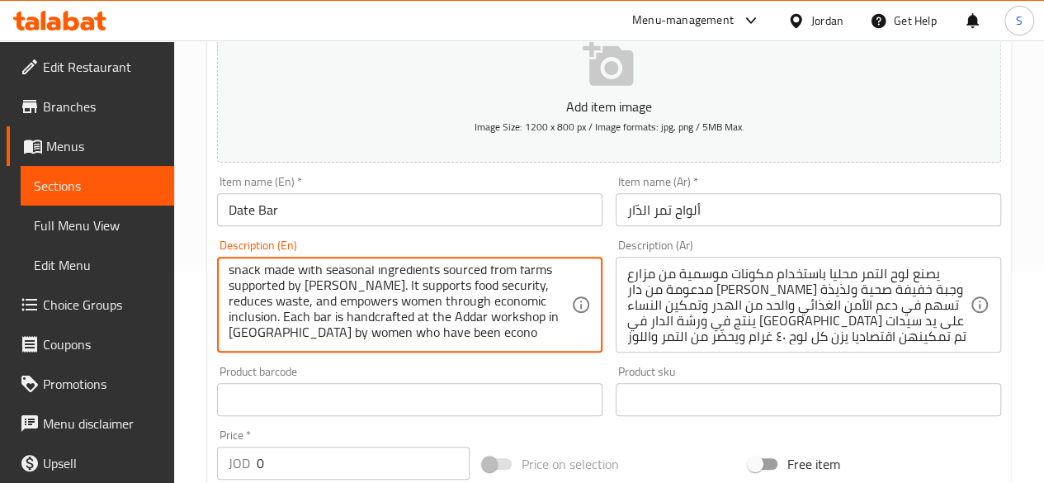
scroll to position [35, 0]
click at [412, 330] on textarea "The Addar Date Bar is locally produced, healthy and delicious snack made with s…" at bounding box center [400, 305] width 342 height 78
drag, startPoint x: 414, startPoint y: 326, endPoint x: 390, endPoint y: 336, distance: 26.7
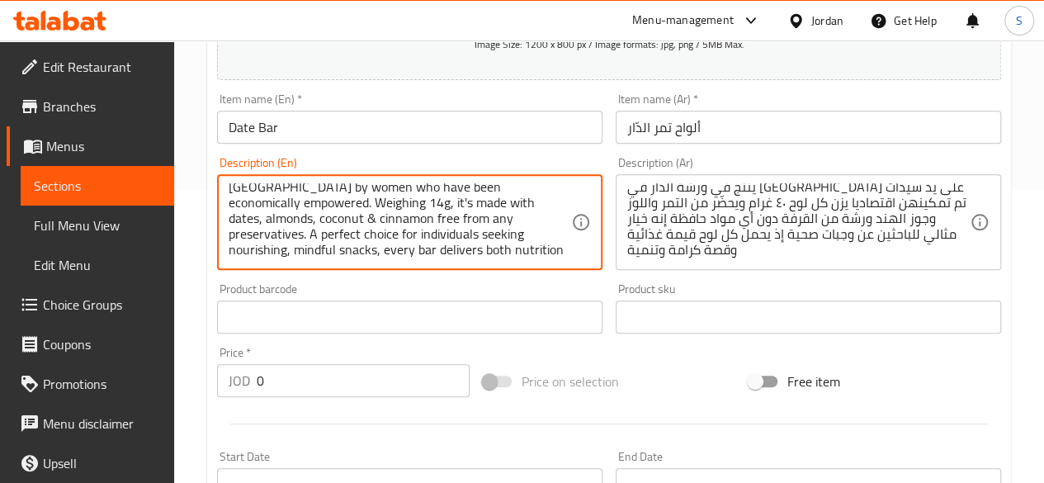
scroll to position [97, 0]
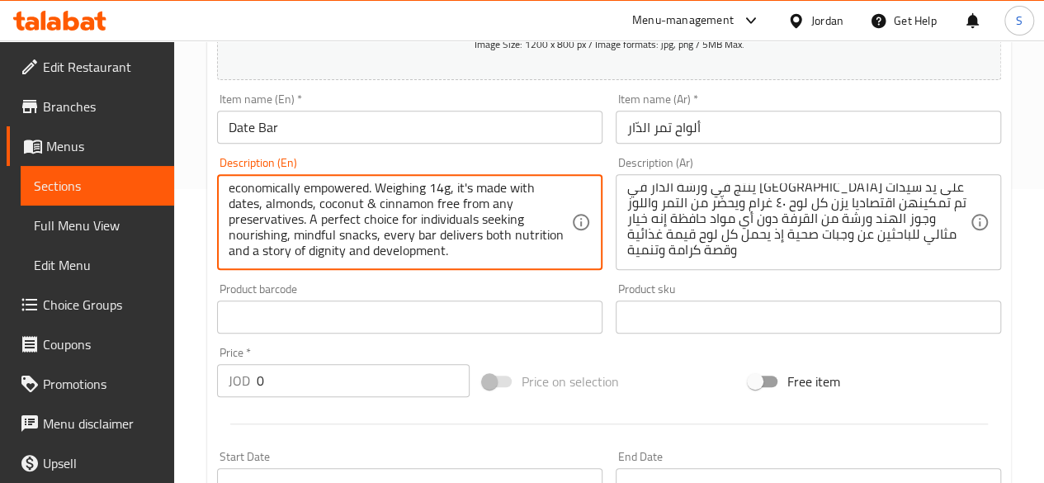
type textarea "The Addar Date Bar is locally produced, healthy and delicious snack made with s…"
click at [508, 320] on input "text" at bounding box center [409, 316] width 385 height 33
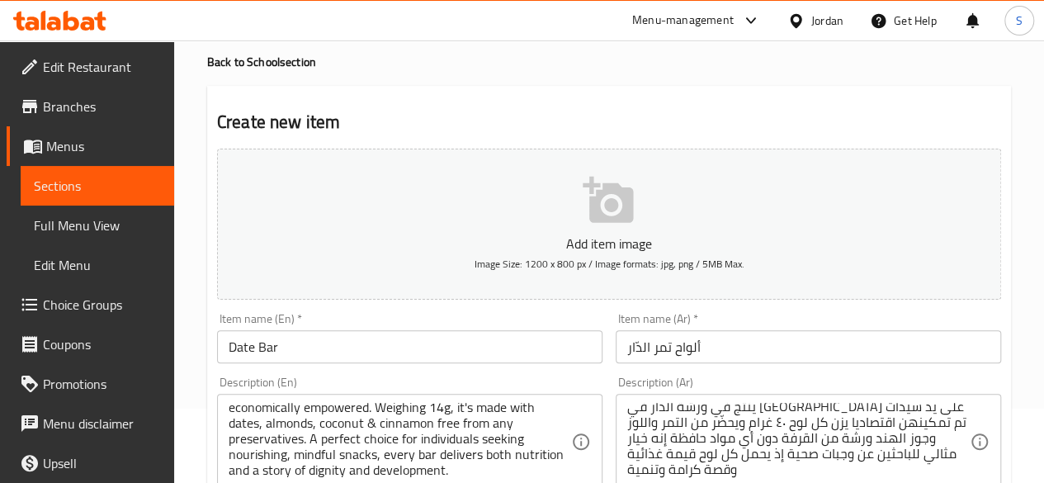
scroll to position [0, 0]
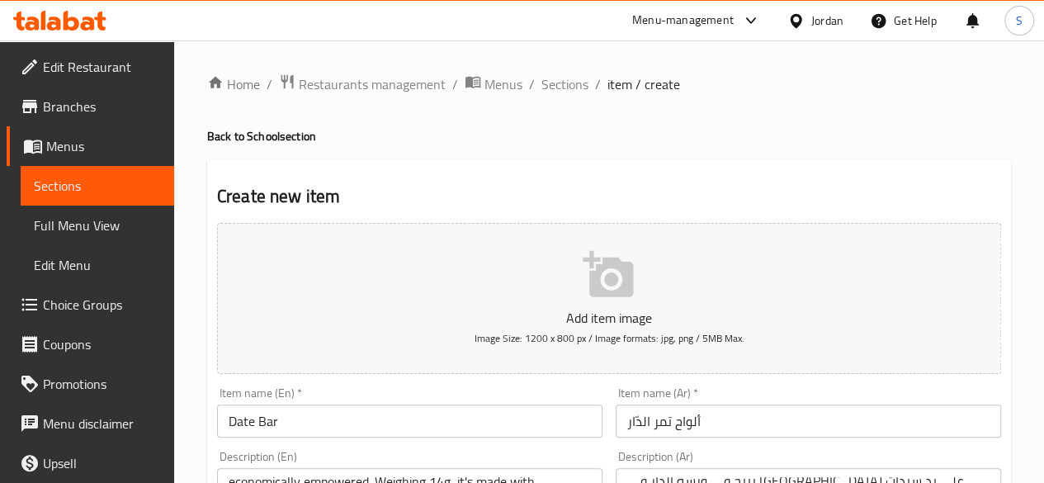
click at [559, 278] on button "Add item image Image Size: 1200 x 800 px / Image formats: jpg, png / 5MB Max." at bounding box center [609, 298] width 784 height 151
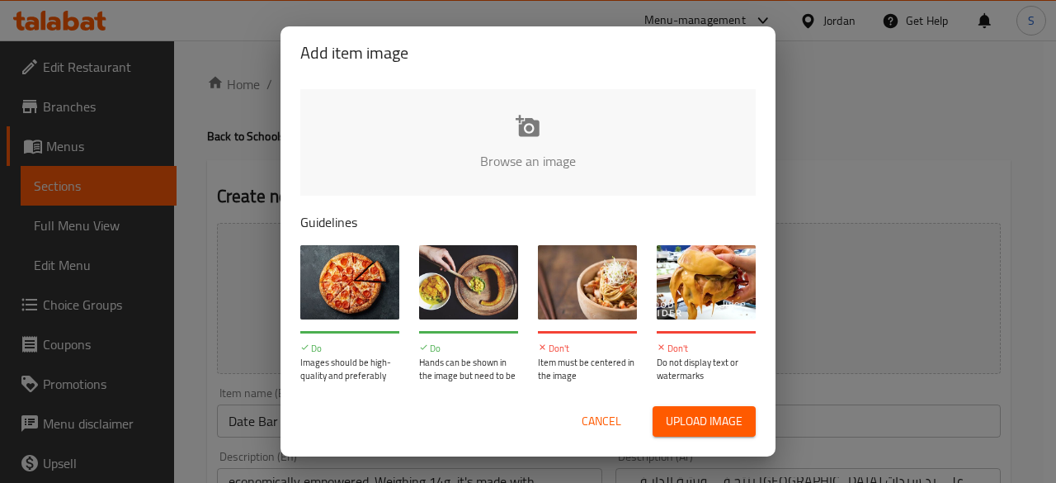
type input "C:\fakepath\Date Bar photo.jpg"
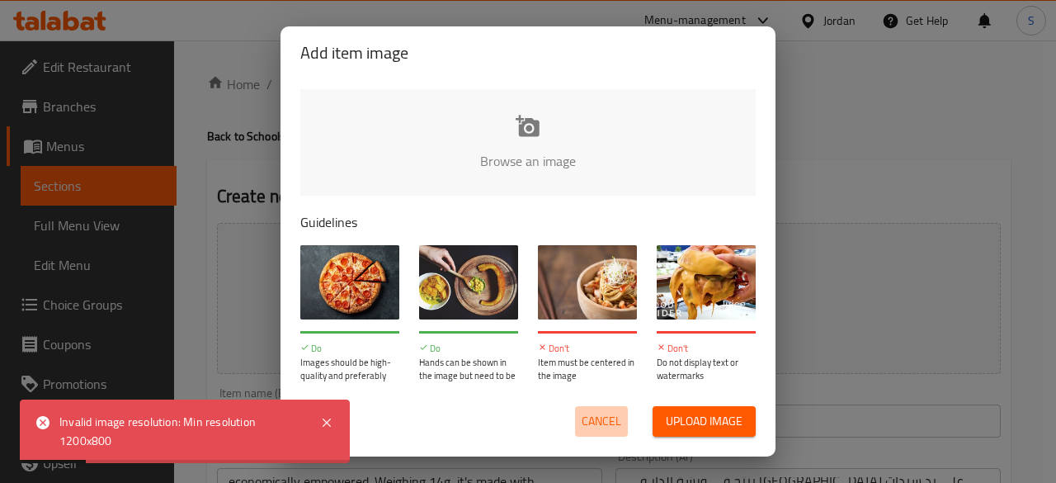
click at [606, 413] on span "Cancel" at bounding box center [602, 421] width 40 height 21
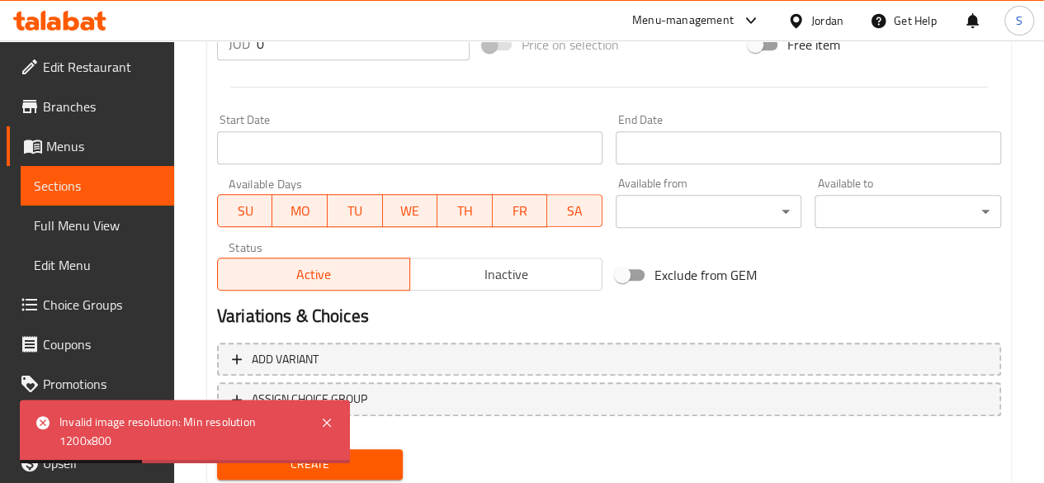
scroll to position [682, 0]
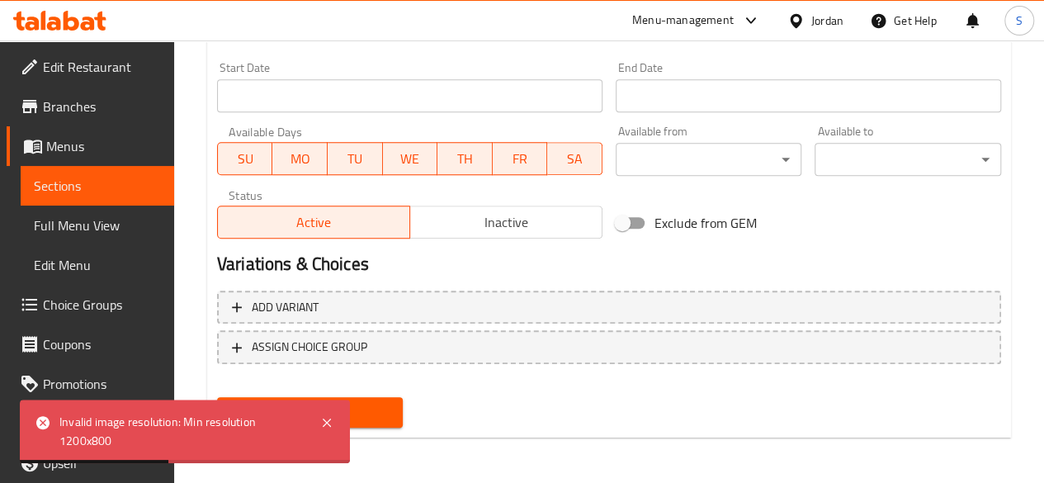
click at [404, 408] on div "Create" at bounding box center [310, 412] width 200 height 44
click at [370, 418] on span "Create" at bounding box center [310, 412] width 160 height 21
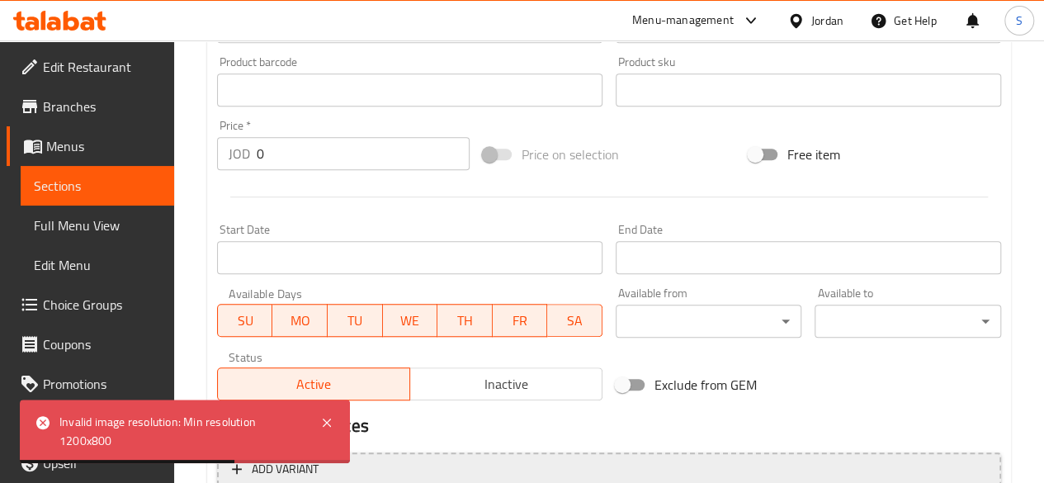
scroll to position [352, 0]
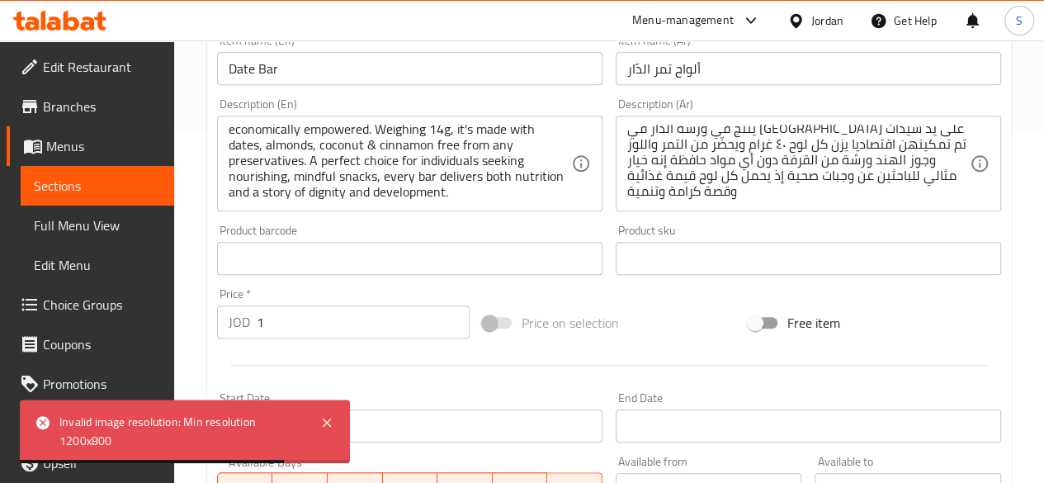
type input "1"
click at [456, 317] on input "1" at bounding box center [363, 321] width 213 height 33
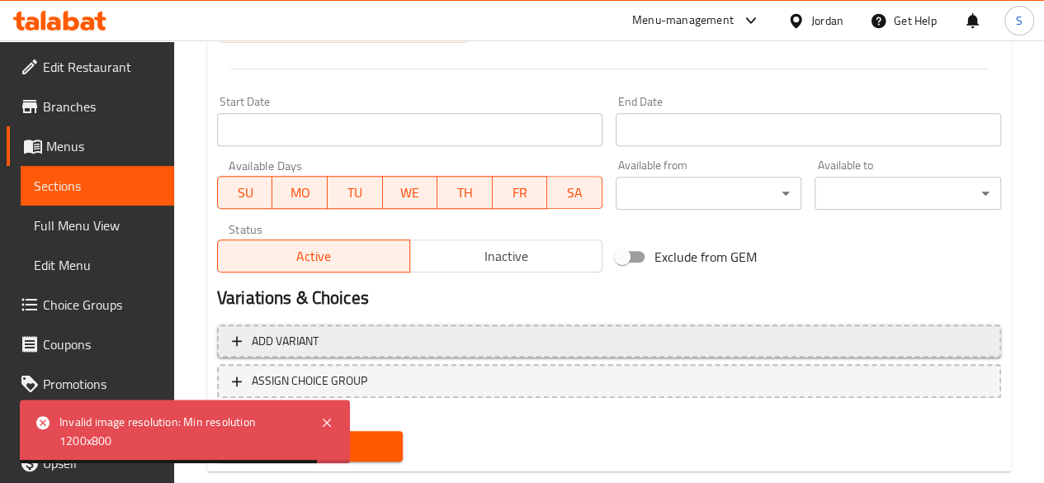
scroll to position [682, 0]
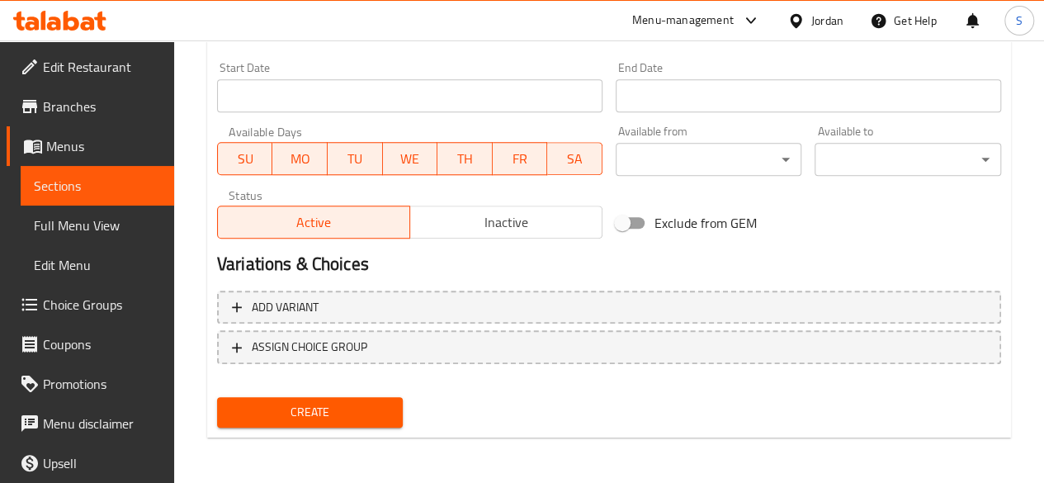
click at [305, 413] on span "Create" at bounding box center [310, 412] width 160 height 21
click at [317, 418] on span "Create" at bounding box center [310, 412] width 160 height 21
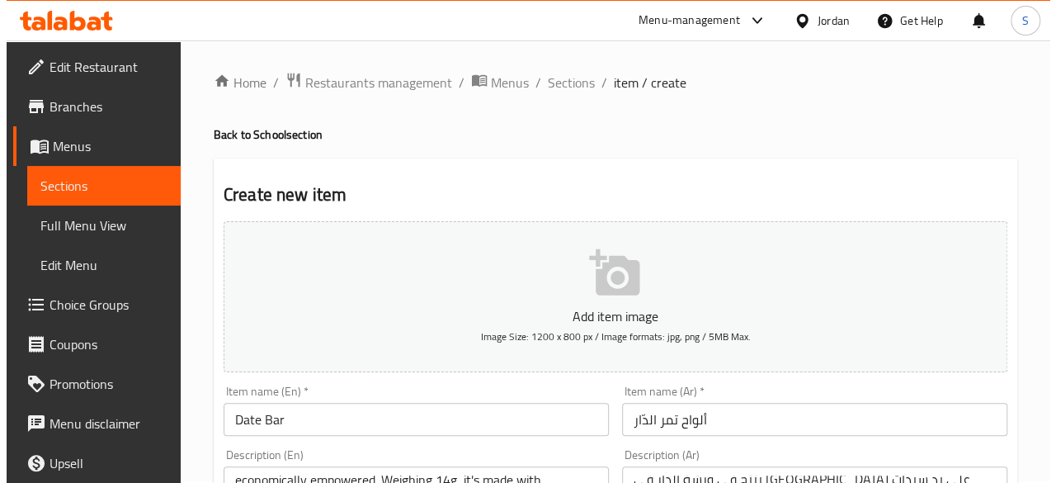
scroll to position [0, 0]
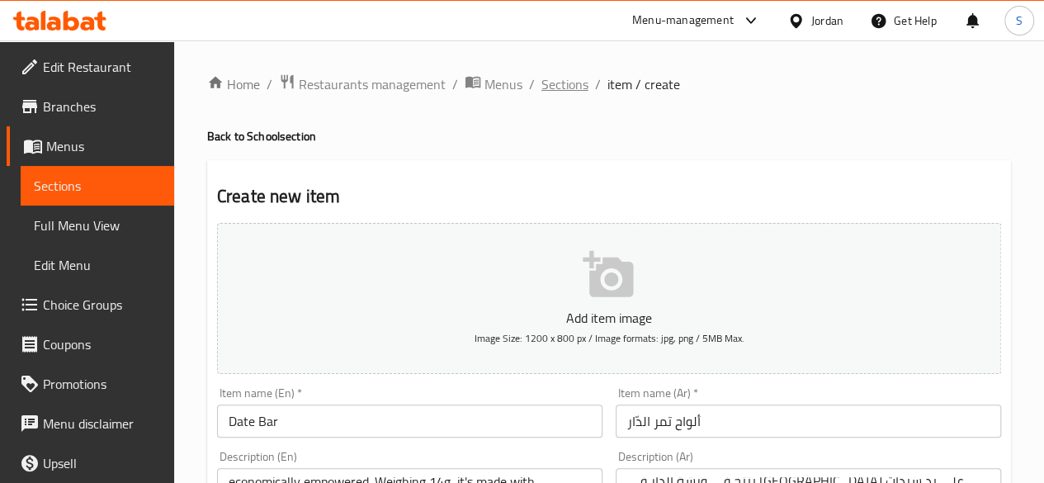
click at [564, 75] on span "Sections" at bounding box center [564, 84] width 47 height 20
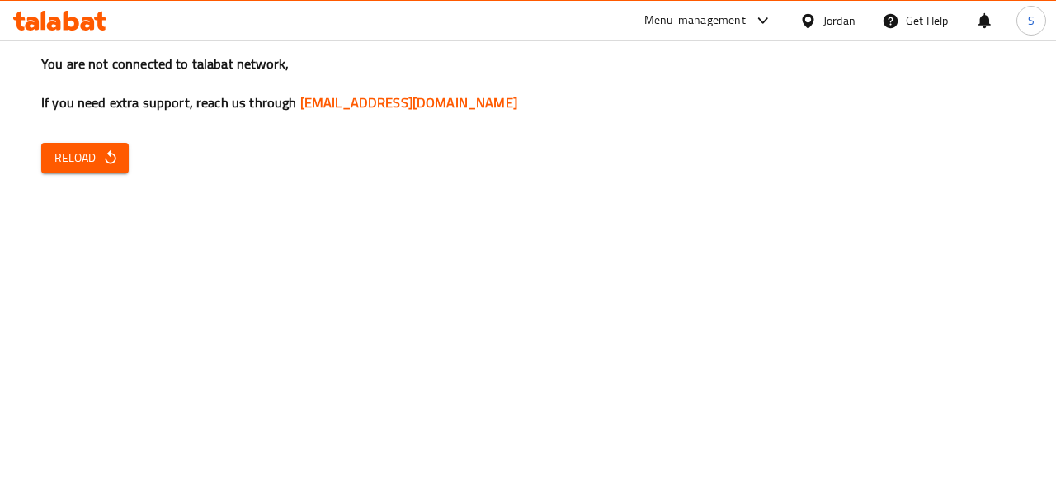
click at [68, 141] on div "You are not connected to talabat network, If you need extra support, reach us t…" at bounding box center [528, 241] width 1056 height 483
click at [75, 154] on span "Reload" at bounding box center [84, 158] width 61 height 21
click at [46, 162] on button "Reload" at bounding box center [84, 158] width 87 height 31
click at [295, 1] on div "Menu-management Jordan Get Help S" at bounding box center [528, 21] width 1056 height 40
click at [81, 163] on span "Reload" at bounding box center [84, 158] width 61 height 21
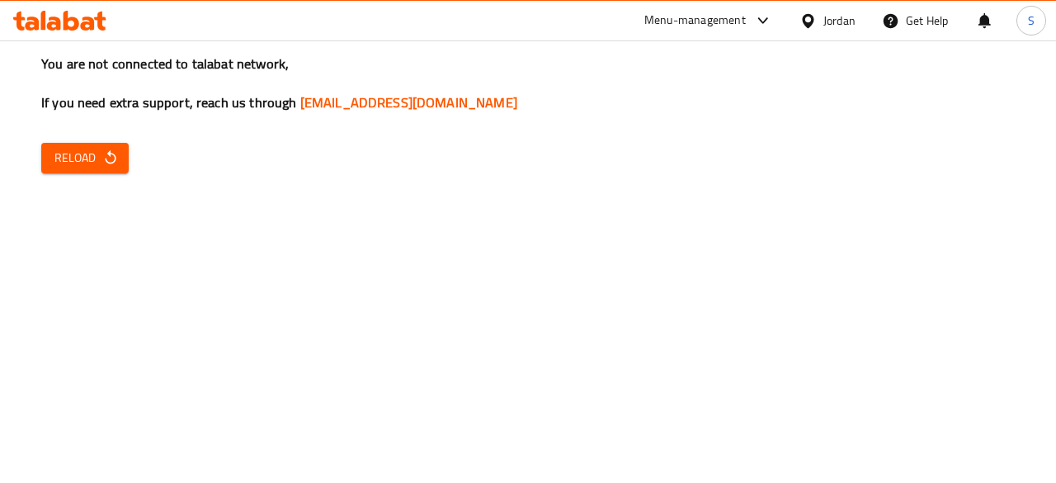
click at [63, 149] on span "Reload" at bounding box center [84, 158] width 61 height 21
click at [361, 110] on link "[EMAIL_ADDRESS][DOMAIN_NAME]" at bounding box center [408, 102] width 217 height 25
